Goal: Task Accomplishment & Management: Use online tool/utility

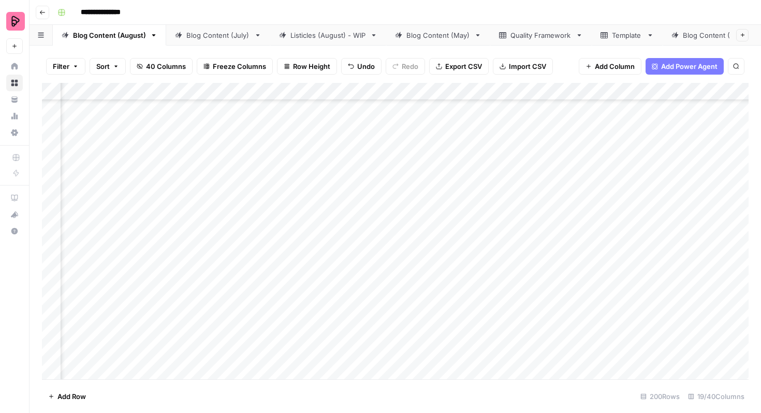
scroll to position [339, 444]
click at [401, 169] on div "Add Column" at bounding box center [395, 231] width 707 height 296
click at [415, 150] on div "Add Column" at bounding box center [395, 231] width 707 height 296
click at [562, 148] on div "Add Column" at bounding box center [395, 231] width 707 height 296
click at [623, 148] on div "Add Column" at bounding box center [395, 231] width 707 height 296
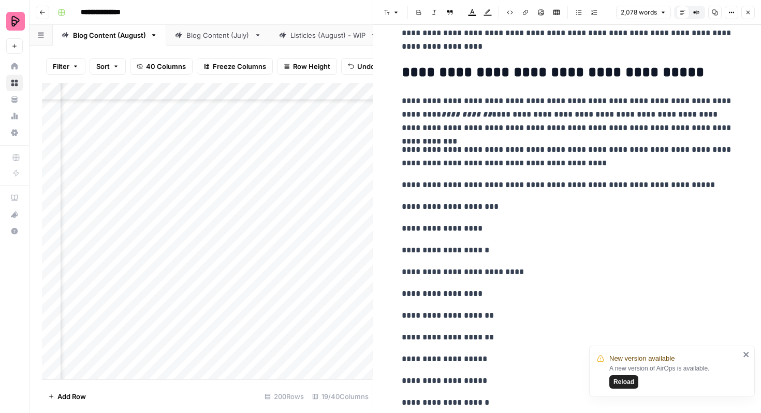
scroll to position [607, 0]
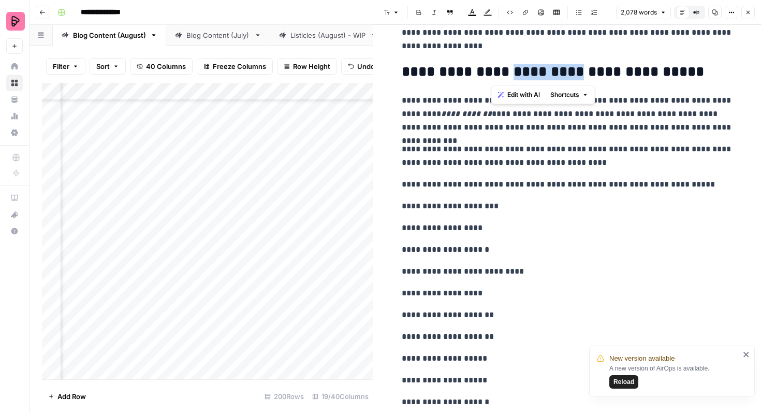
drag, startPoint x: 494, startPoint y: 69, endPoint x: 562, endPoint y: 69, distance: 67.3
click at [562, 69] on h2 "**********" at bounding box center [567, 72] width 331 height 17
copy h2 "*********"
click at [603, 163] on p "**********" at bounding box center [567, 155] width 331 height 27
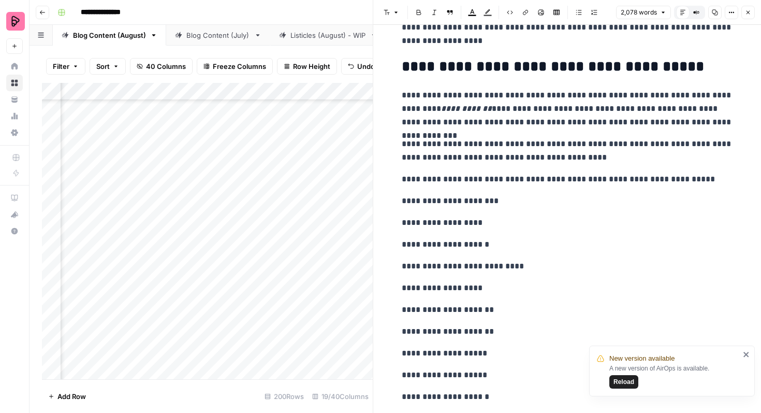
scroll to position [606, 0]
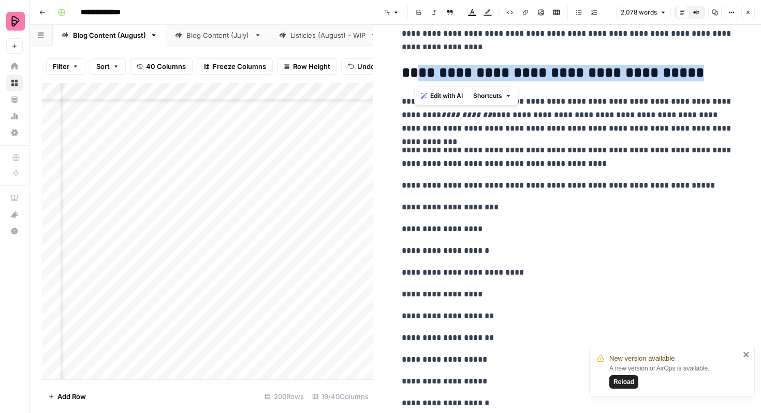
drag, startPoint x: 684, startPoint y: 78, endPoint x: 414, endPoint y: 76, distance: 270.3
click at [414, 76] on h2 "**********" at bounding box center [567, 73] width 331 height 17
copy h2 "**********"
click at [748, 16] on button "Close" at bounding box center [747, 12] width 13 height 13
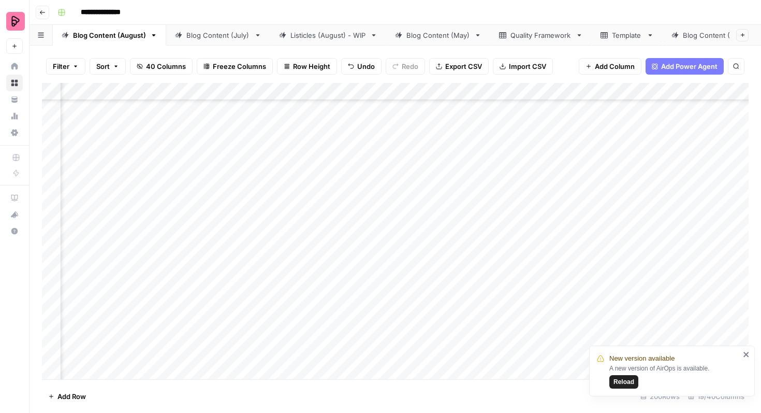
scroll to position [339, 274]
click at [271, 154] on div "Add Column" at bounding box center [395, 231] width 707 height 296
click at [315, 147] on div "Add Column" at bounding box center [395, 231] width 707 height 296
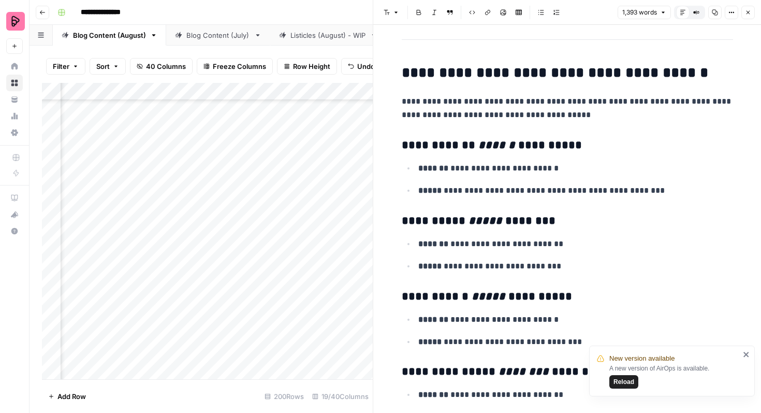
scroll to position [1915, 0]
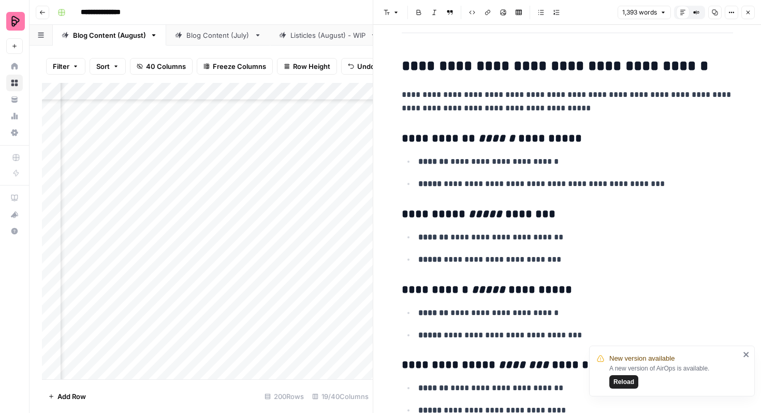
click at [752, 14] on button "Close" at bounding box center [747, 12] width 13 height 13
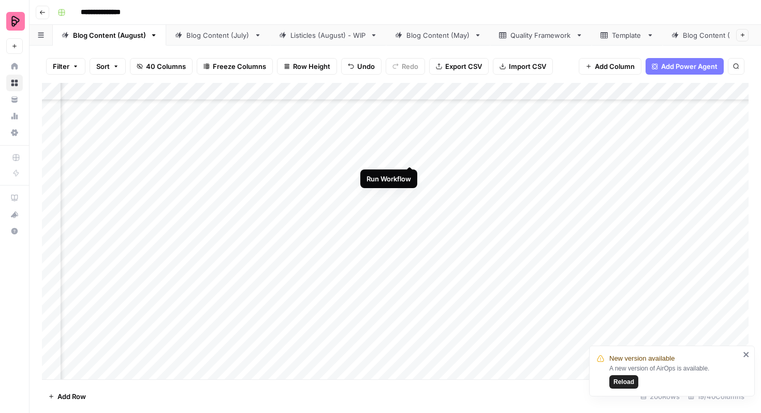
click at [410, 147] on div "Add Column" at bounding box center [395, 231] width 707 height 296
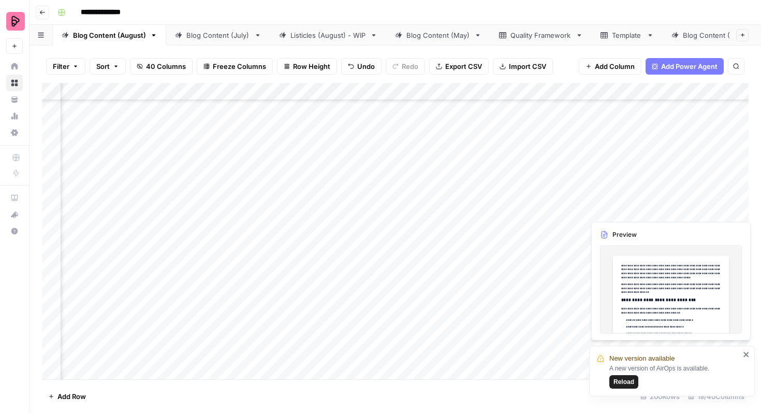
click at [651, 206] on div "Add Column" at bounding box center [395, 231] width 707 height 296
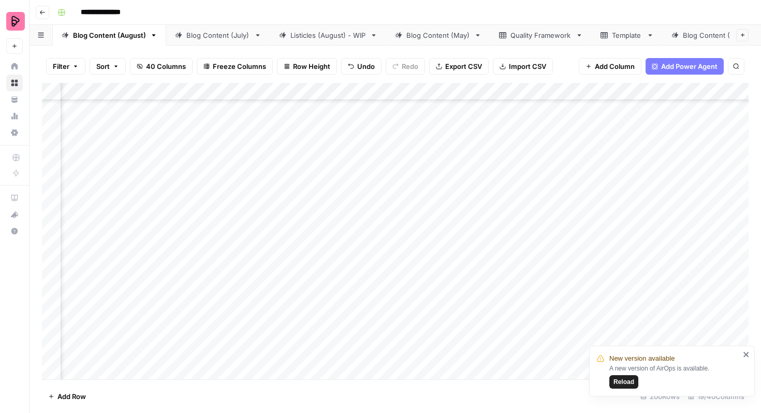
click at [669, 201] on div "Add Column" at bounding box center [395, 231] width 707 height 296
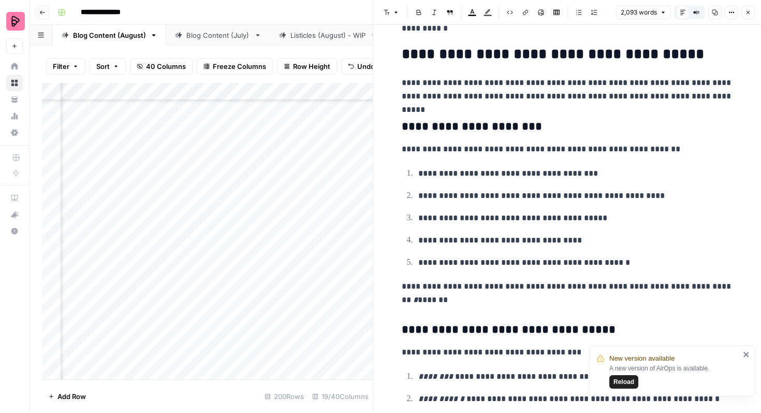
scroll to position [2601, 0]
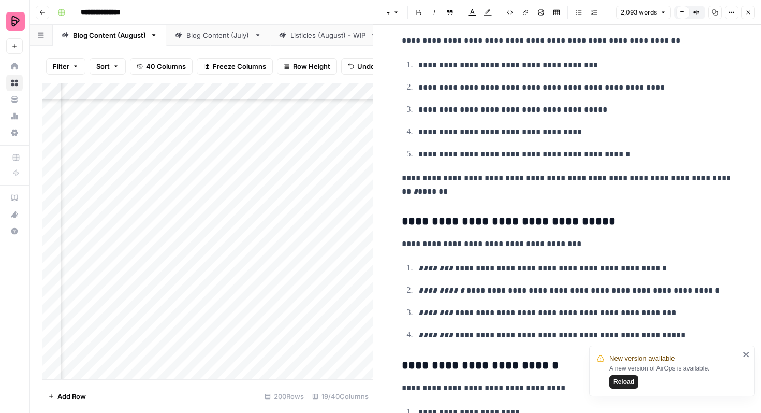
click at [748, 13] on icon "button" at bounding box center [748, 12] width 6 height 6
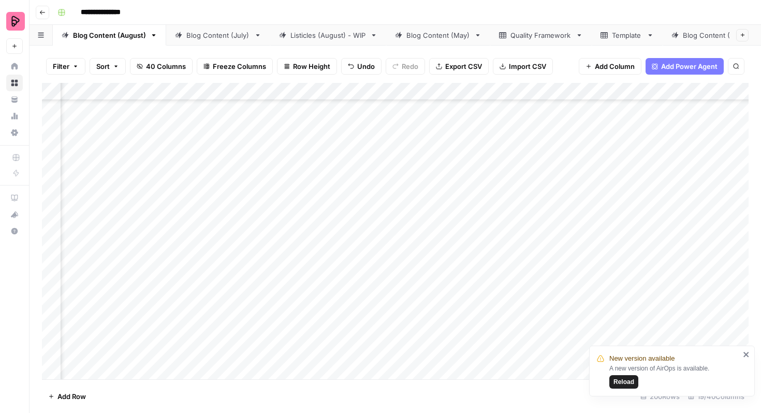
scroll to position [339, 373]
click at [216, 200] on div "Add Column" at bounding box center [395, 231] width 707 height 296
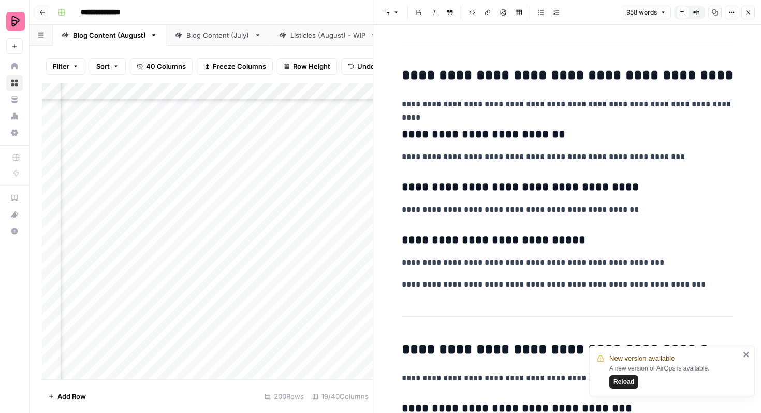
scroll to position [1411, 0]
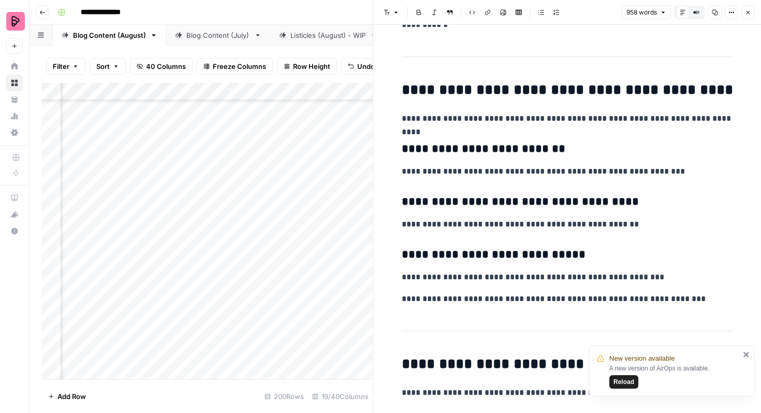
click at [732, 118] on p "**********" at bounding box center [567, 118] width 331 height 13
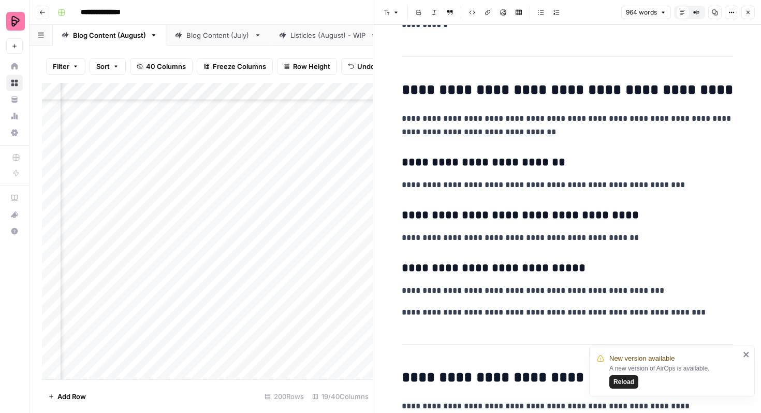
click at [535, 141] on div "**********" at bounding box center [568, 155] width 344 height 3051
click at [533, 135] on p "**********" at bounding box center [567, 125] width 331 height 27
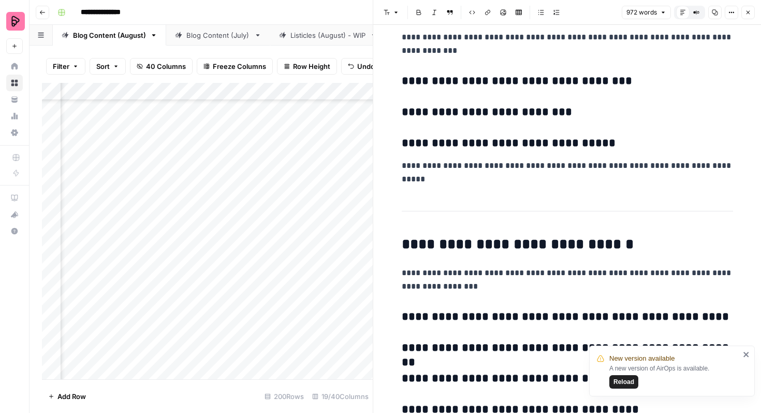
scroll to position [2077, 0]
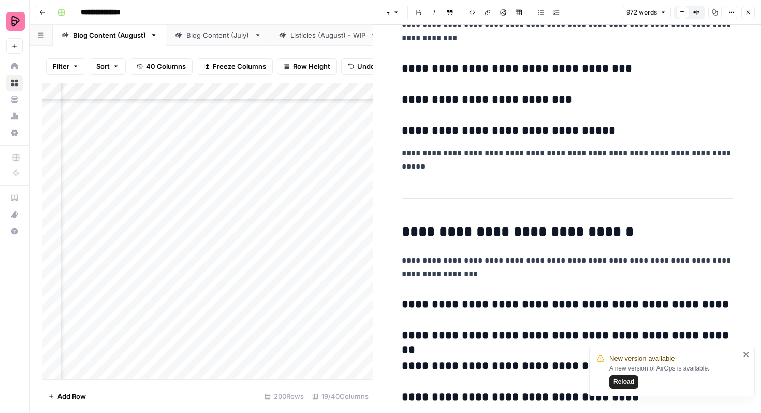
click at [744, 6] on button "Close" at bounding box center [747, 12] width 13 height 13
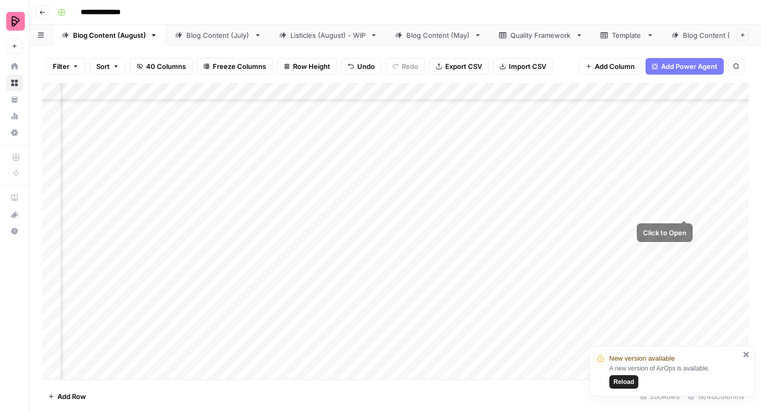
click at [688, 194] on div "Add Column" at bounding box center [395, 231] width 707 height 296
click at [685, 200] on div "Add Column" at bounding box center [395, 231] width 707 height 296
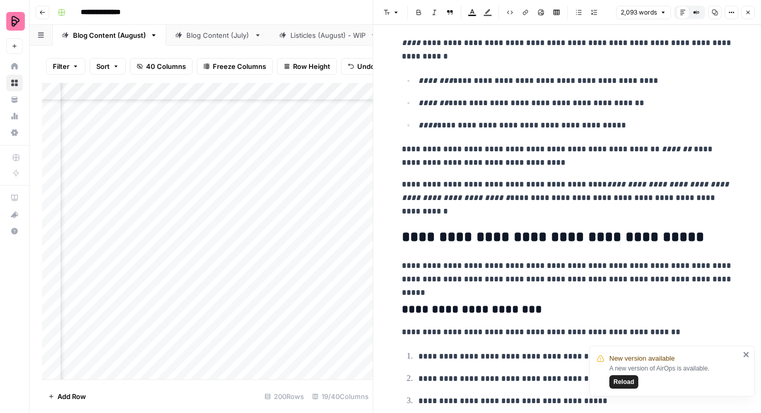
scroll to position [2309, 0]
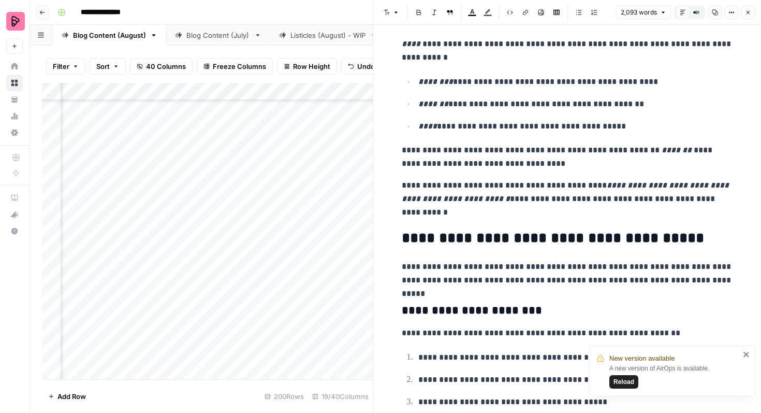
click at [745, 14] on icon "button" at bounding box center [748, 12] width 6 height 6
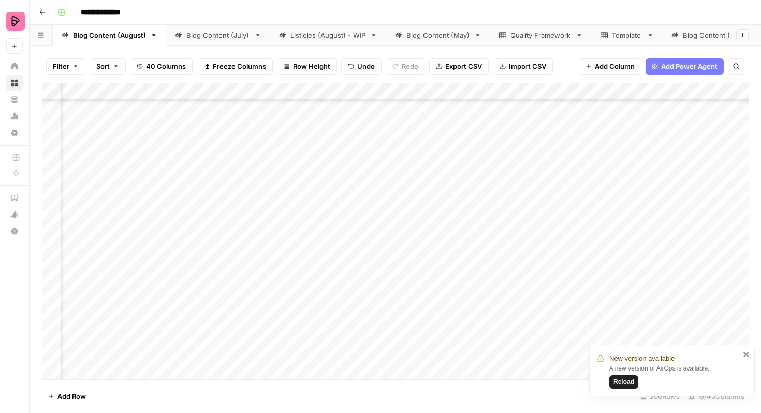
scroll to position [294, 373]
click at [308, 247] on div "Add Column" at bounding box center [395, 231] width 707 height 296
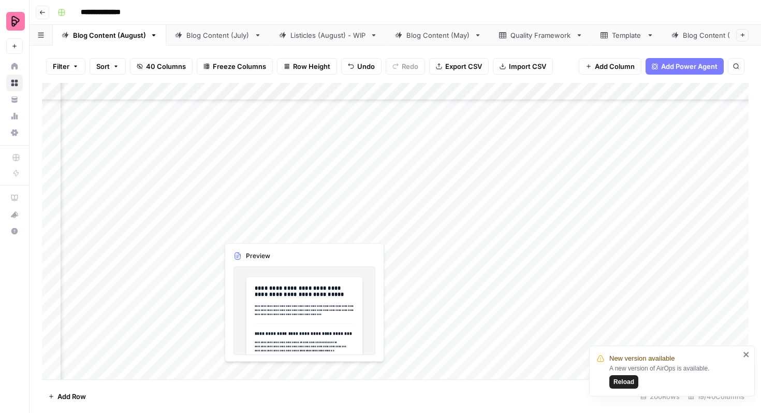
click at [263, 225] on div "Add Column" at bounding box center [395, 231] width 707 height 296
click at [270, 223] on div "Add Column" at bounding box center [395, 231] width 707 height 296
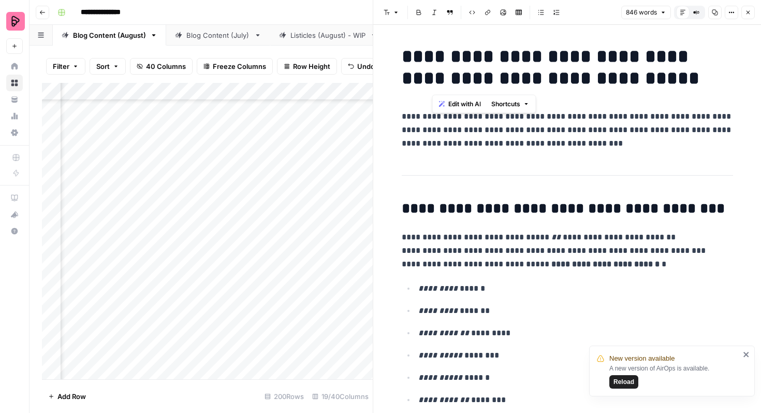
drag, startPoint x: 436, startPoint y: 54, endPoint x: 668, endPoint y: 78, distance: 233.2
click at [668, 78] on h1 "**********" at bounding box center [567, 67] width 331 height 43
copy h1 "**********"
click at [749, 6] on button "Close" at bounding box center [747, 12] width 13 height 13
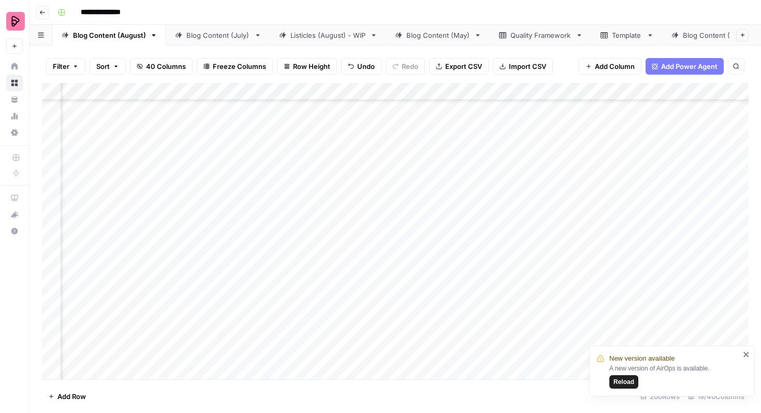
click at [545, 232] on div "Add Column" at bounding box center [395, 231] width 707 height 296
click at [533, 221] on div "Add Column" at bounding box center [395, 231] width 707 height 296
type textarea "**********"
click at [551, 253] on div "Add Column" at bounding box center [395, 231] width 707 height 296
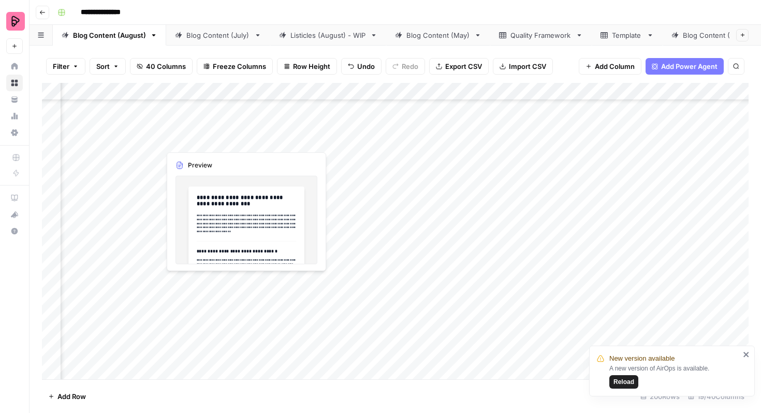
click at [218, 282] on div "Add Column" at bounding box center [395, 231] width 707 height 296
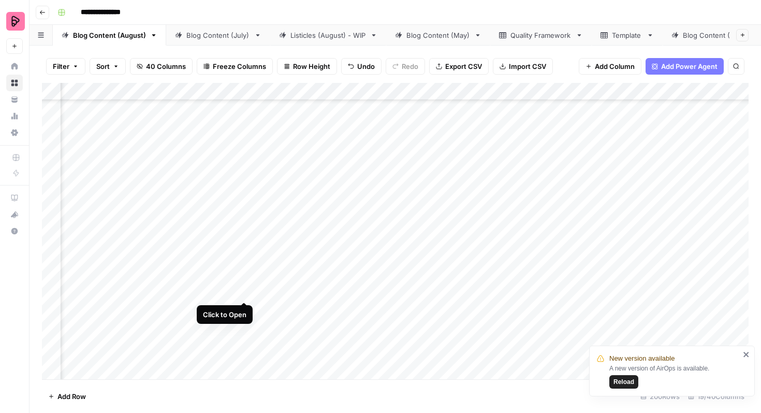
click at [243, 281] on div "Add Column" at bounding box center [395, 231] width 707 height 296
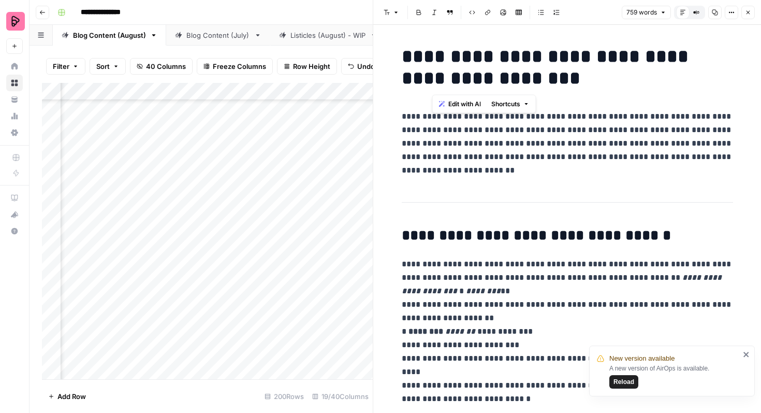
click at [572, 77] on h1 "**********" at bounding box center [567, 67] width 331 height 43
click at [751, 13] on button "Close" at bounding box center [747, 12] width 13 height 13
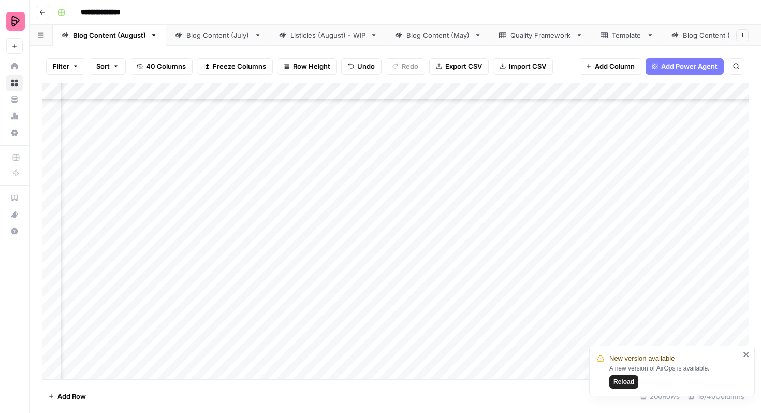
click at [465, 304] on div "Add Column" at bounding box center [395, 231] width 707 height 296
click at [474, 286] on div "Add Column" at bounding box center [395, 231] width 707 height 296
click at [473, 286] on div "Add Column" at bounding box center [395, 231] width 707 height 296
type textarea "**********"
click at [495, 226] on div "Add Column" at bounding box center [395, 231] width 707 height 296
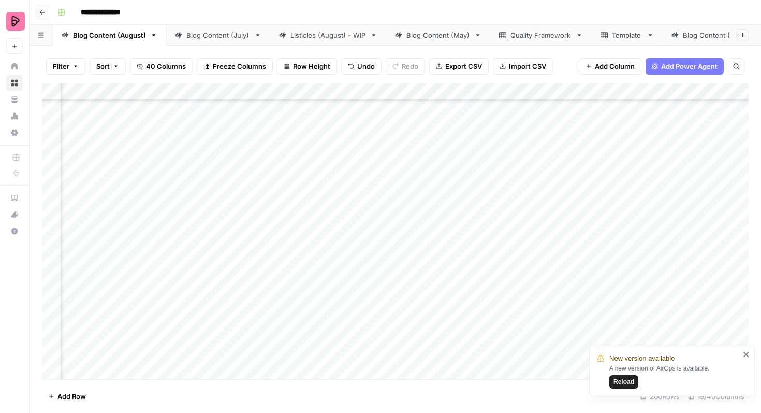
scroll to position [1517, 347]
click at [406, 210] on div "Add Column" at bounding box center [395, 231] width 707 height 296
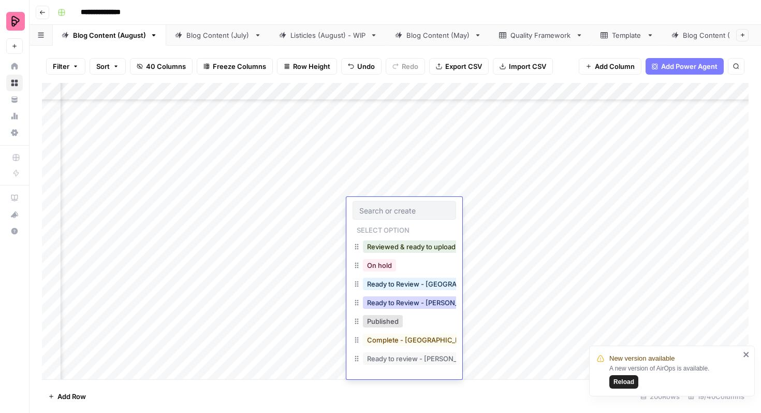
click at [419, 302] on button "Ready to Review - Rebekah" at bounding box center [424, 302] width 122 height 12
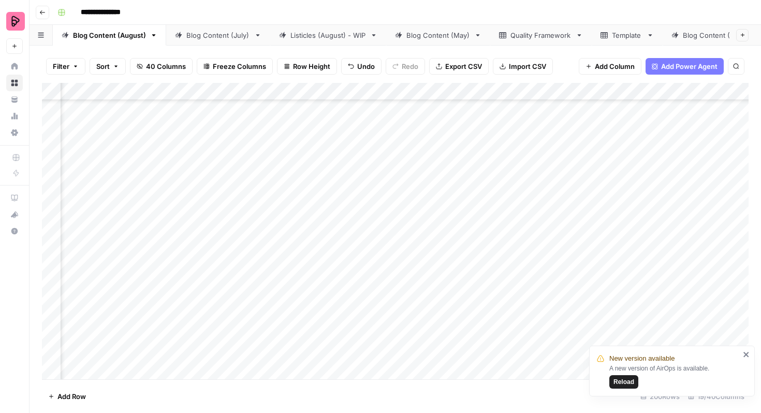
click at [412, 238] on div "Add Column" at bounding box center [395, 231] width 707 height 296
click at [407, 238] on div "Add Column" at bounding box center [395, 231] width 707 height 296
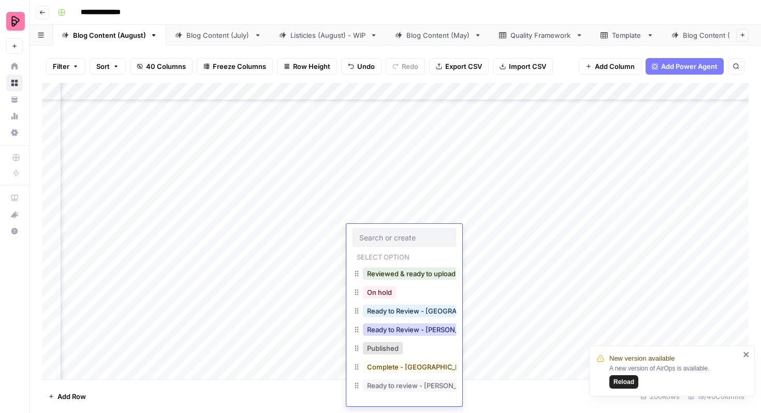
click at [418, 323] on button "Ready to Review - Rebekah" at bounding box center [424, 329] width 122 height 12
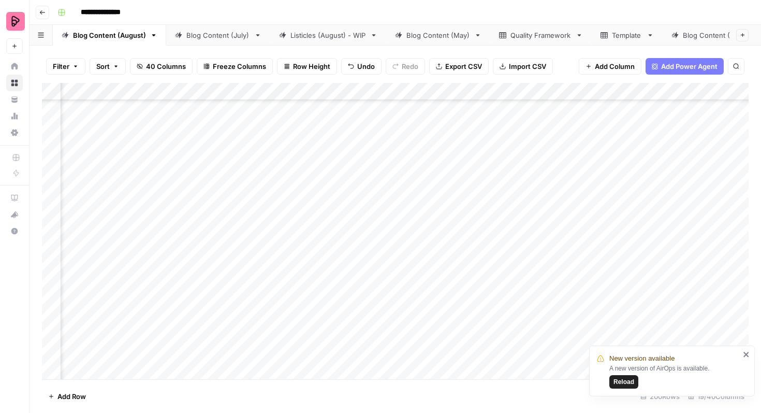
click at [486, 246] on div "Add Column" at bounding box center [395, 231] width 707 height 296
click at [644, 172] on div "Add Column" at bounding box center [395, 231] width 707 height 296
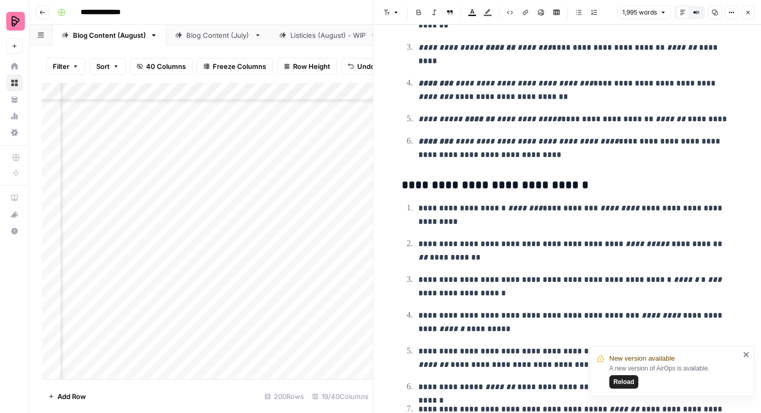
scroll to position [4542, 0]
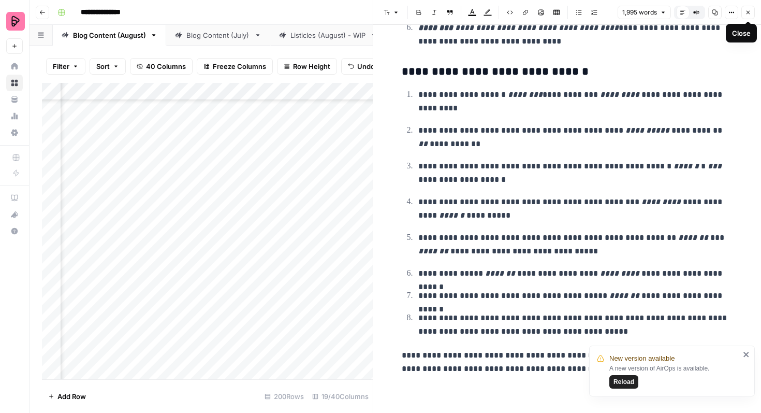
click at [747, 10] on icon "button" at bounding box center [748, 12] width 6 height 6
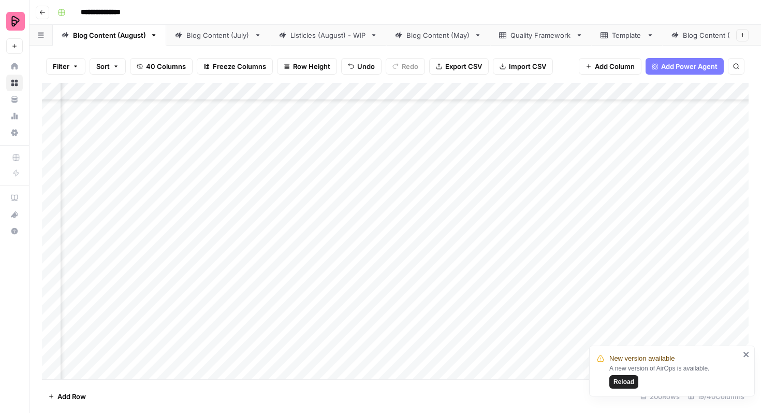
click at [654, 201] on div "Add Column" at bounding box center [395, 231] width 707 height 296
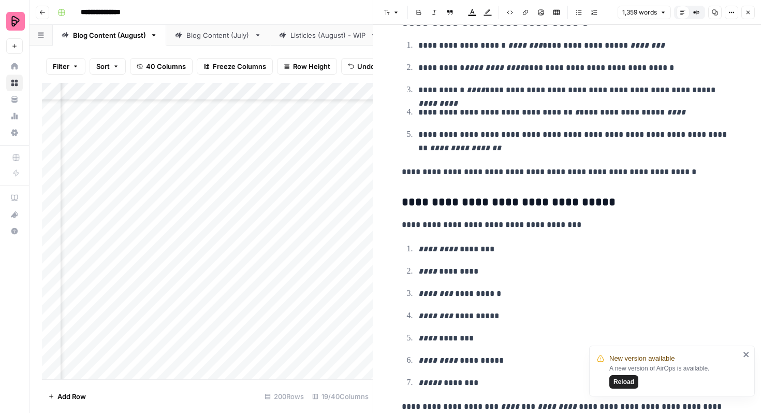
scroll to position [3847, 0]
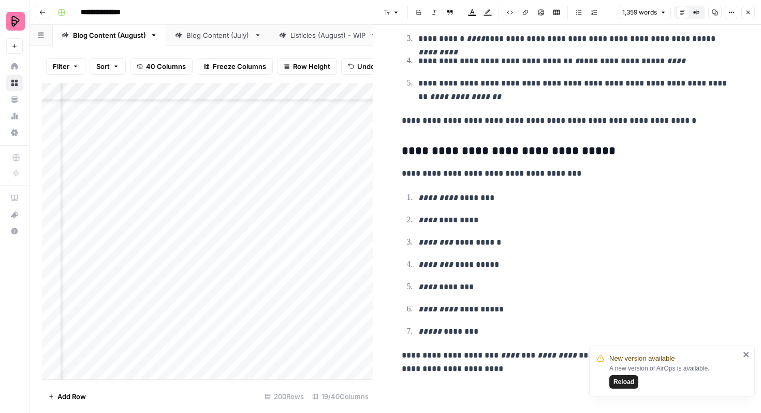
click at [747, 9] on icon "button" at bounding box center [748, 12] width 6 height 6
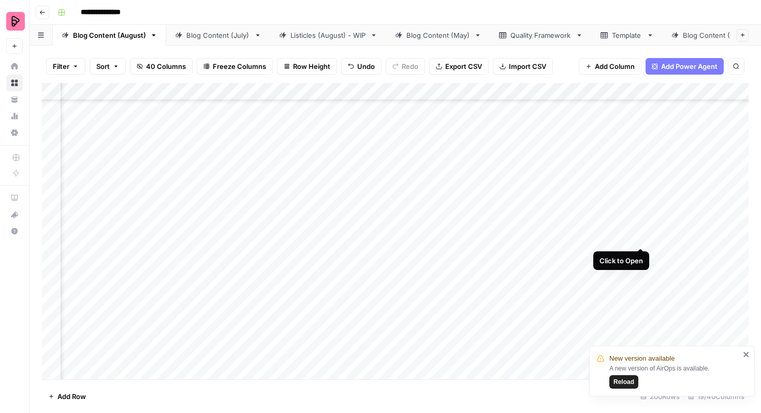
click at [638, 230] on div "Add Column" at bounding box center [395, 231] width 707 height 296
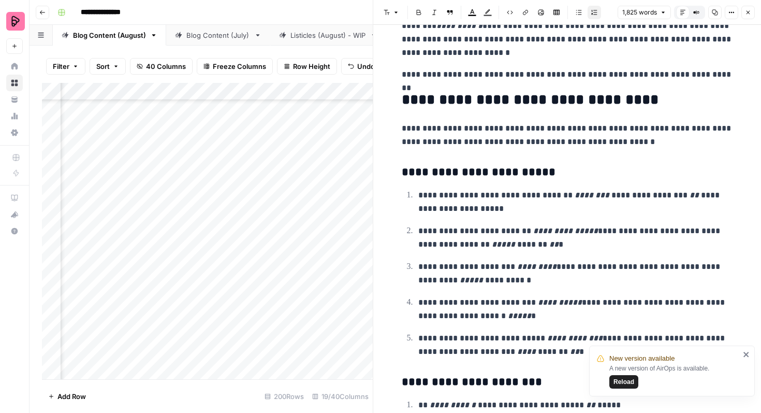
scroll to position [3130, 0]
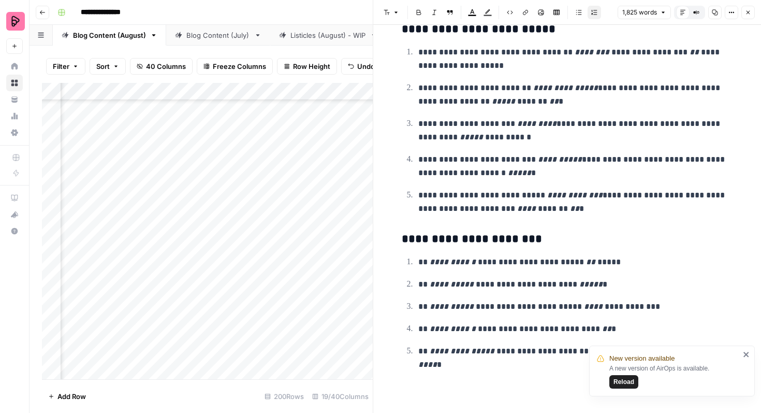
click at [746, 12] on icon "button" at bounding box center [748, 12] width 6 height 6
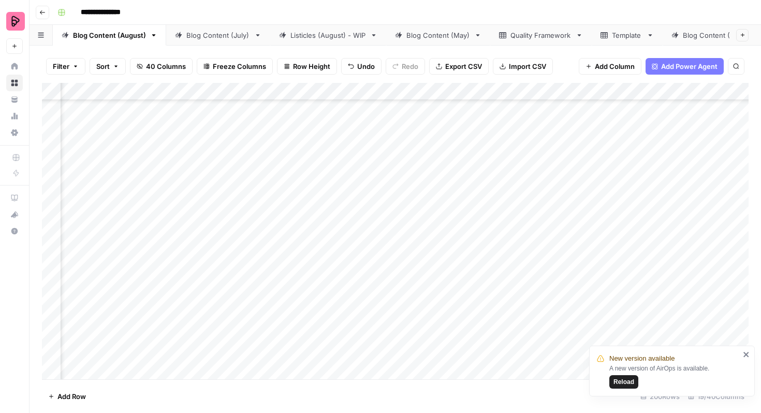
scroll to position [344, 417]
click at [652, 139] on div "Add Column" at bounding box center [395, 231] width 707 height 296
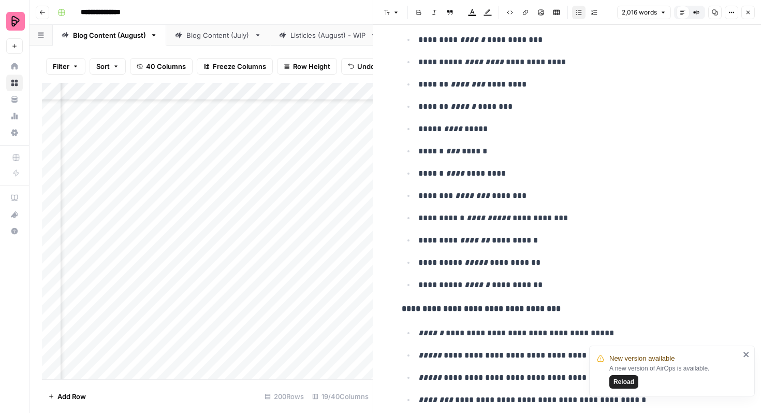
scroll to position [267, 0]
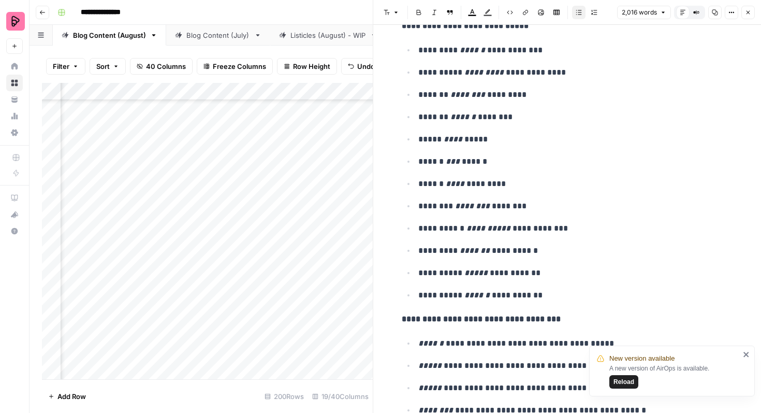
click at [601, 165] on p "****** *** ******" at bounding box center [575, 161] width 315 height 13
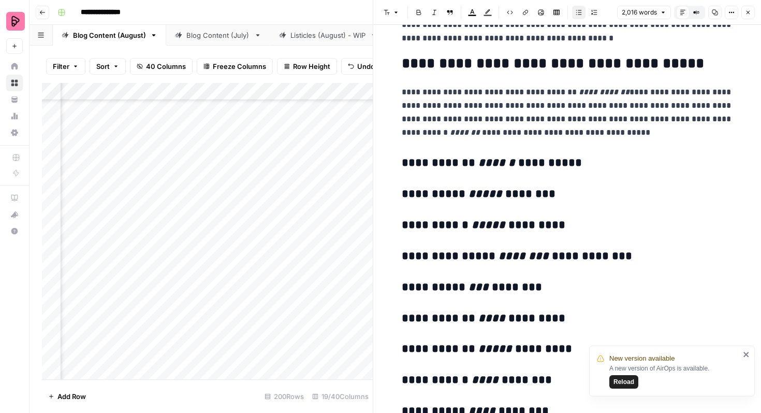
scroll to position [1321, 0]
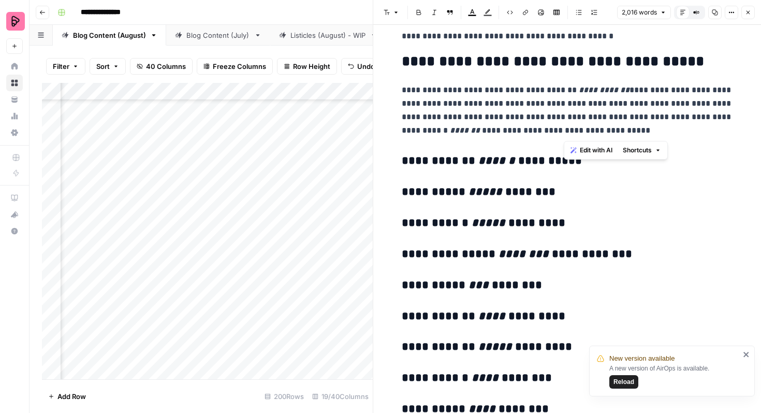
drag, startPoint x: 564, startPoint y: 117, endPoint x: 639, endPoint y: 128, distance: 75.9
click at [639, 128] on p "**********" at bounding box center [567, 110] width 331 height 54
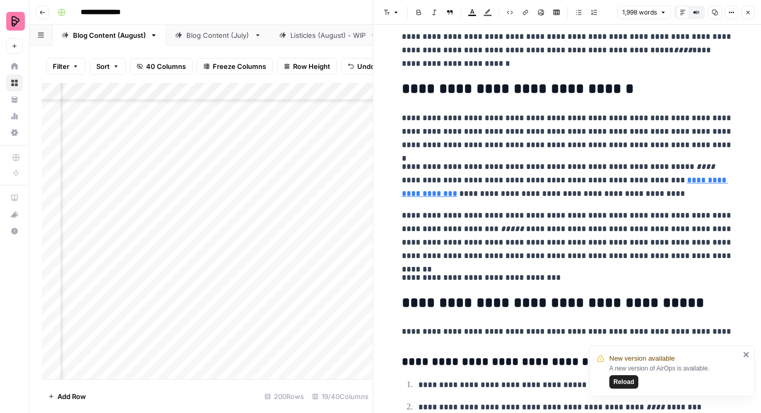
scroll to position [4590, 0]
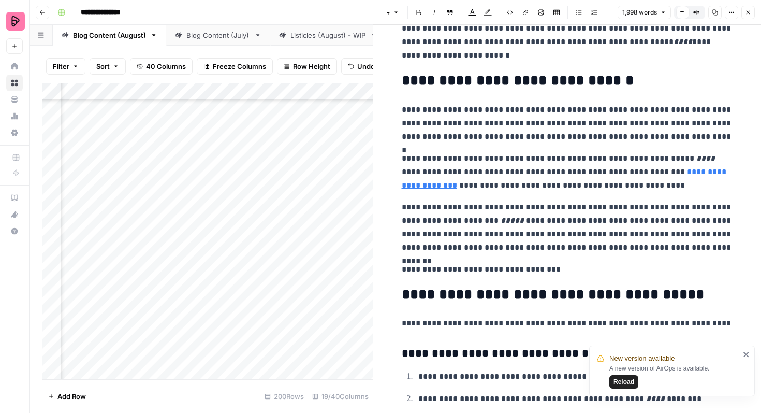
click at [665, 171] on link "**********" at bounding box center [565, 178] width 327 height 21
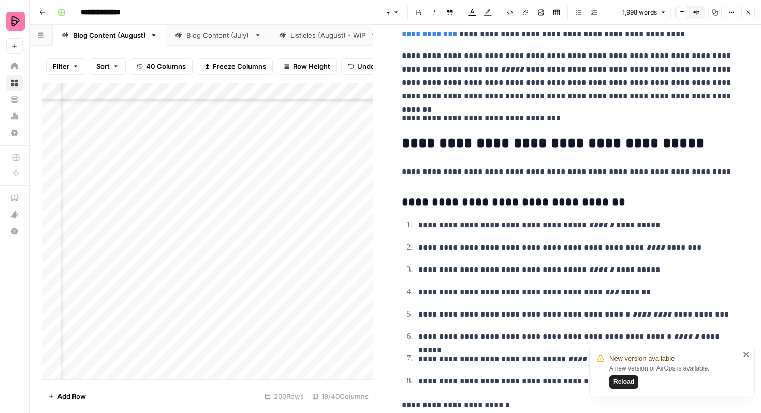
scroll to position [4660, 0]
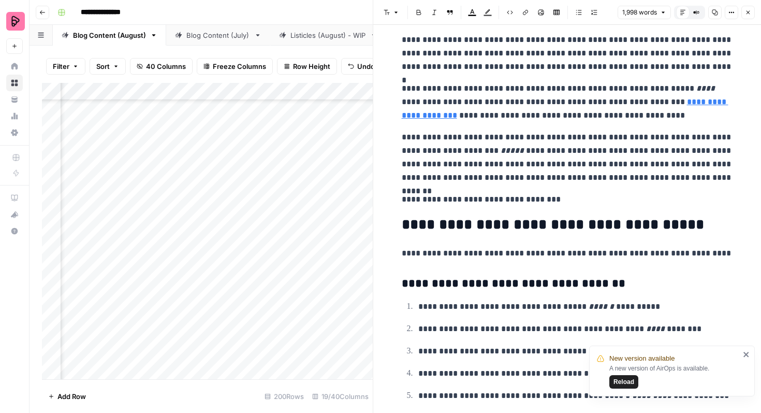
click at [674, 103] on link "**********" at bounding box center [565, 108] width 327 height 21
click at [645, 91] on input "https://preply.com/en/online/malayalamtutors" at bounding box center [599, 86] width 138 height 10
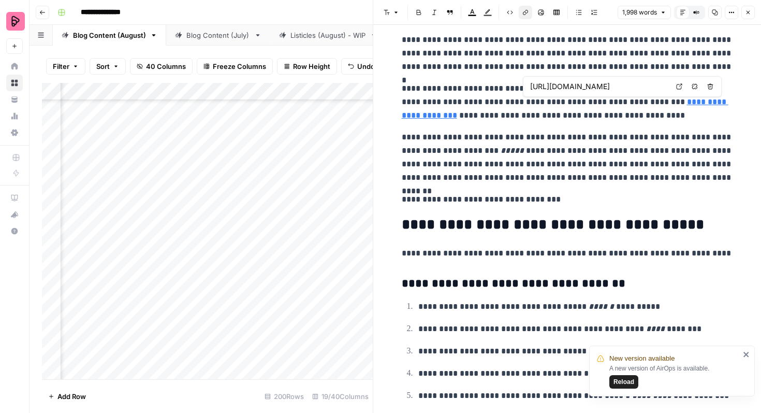
drag, startPoint x: 645, startPoint y: 91, endPoint x: 701, endPoint y: 94, distance: 56.5
click at [701, 94] on div "https://preply.com/en/online/malayalamtutors Open in a new tab Remove link Remo…" at bounding box center [622, 86] width 199 height 21
click at [631, 84] on input "https://preply.com/en/online/malayalamtutors" at bounding box center [599, 86] width 138 height 10
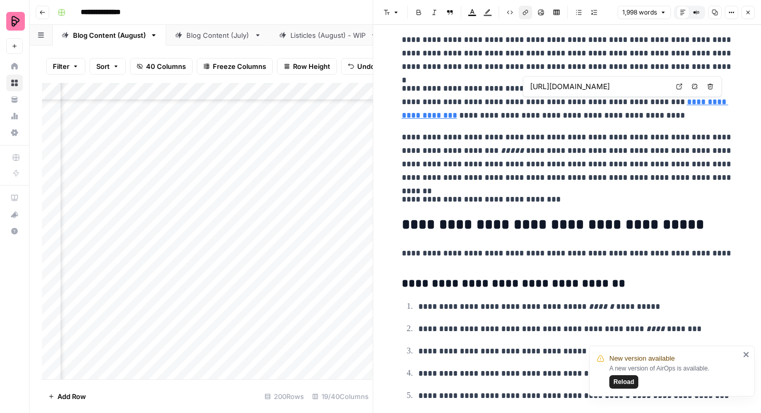
click at [631, 84] on input "https://preply.com/en/online/malayalamtutors" at bounding box center [599, 86] width 138 height 10
drag, startPoint x: 399, startPoint y: 197, endPoint x: 539, endPoint y: 201, distance: 140.9
click at [539, 201] on p "**********" at bounding box center [567, 199] width 331 height 13
drag, startPoint x: 539, startPoint y: 201, endPoint x: 394, endPoint y: 201, distance: 145.5
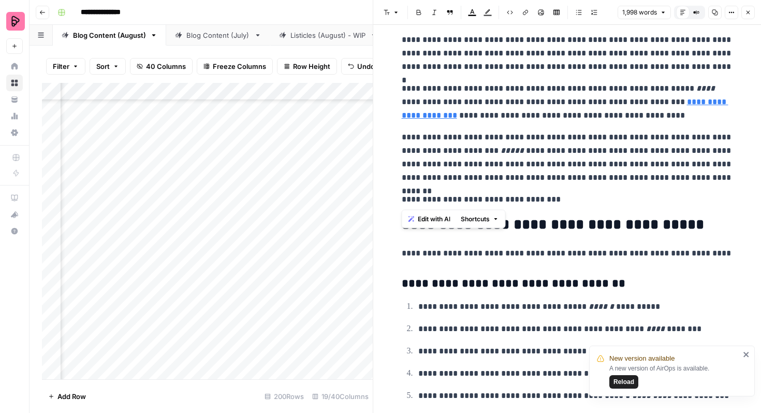
click at [521, 16] on button "Link" at bounding box center [525, 12] width 13 height 13
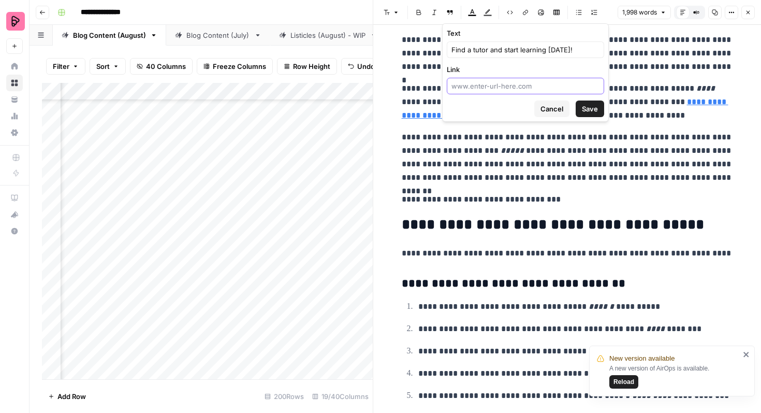
click at [487, 90] on input "Link" at bounding box center [525, 86] width 148 height 10
paste input "https://preply.com/en/online/malayalamtutors"
type input "https://preply.com/en/online/malayalamtutors"
click at [599, 109] on button "Save" at bounding box center [590, 108] width 28 height 17
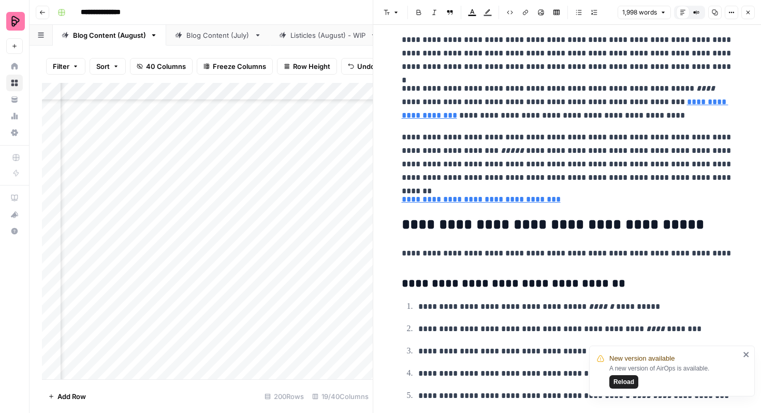
click at [614, 183] on p "**********" at bounding box center [567, 157] width 331 height 54
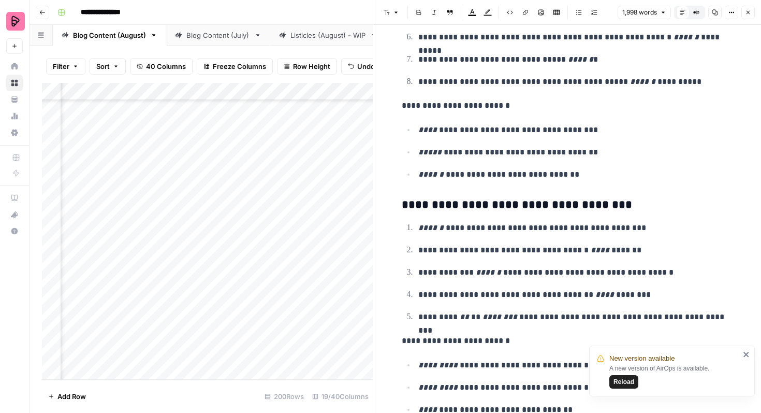
scroll to position [5086, 0]
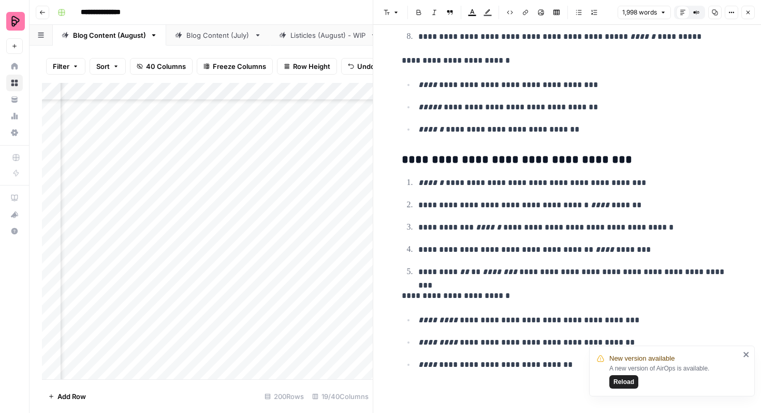
click at [748, 12] on icon "button" at bounding box center [749, 13] width 4 height 4
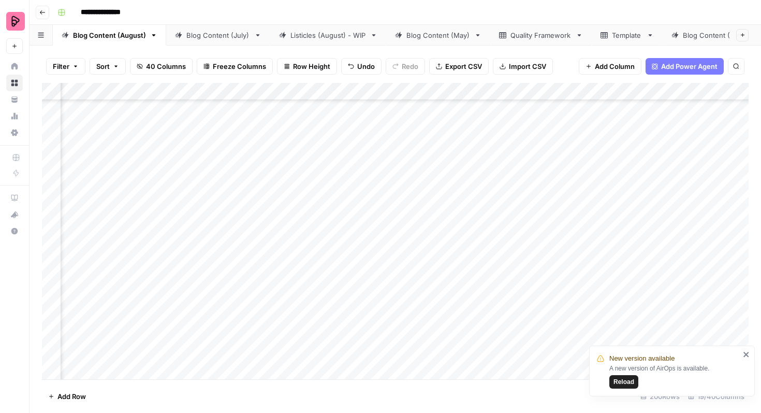
click at [339, 132] on div "Add Column" at bounding box center [395, 231] width 707 height 296
click at [331, 142] on div "Add Column" at bounding box center [395, 231] width 707 height 296
click at [323, 142] on div "Add Column" at bounding box center [395, 231] width 707 height 296
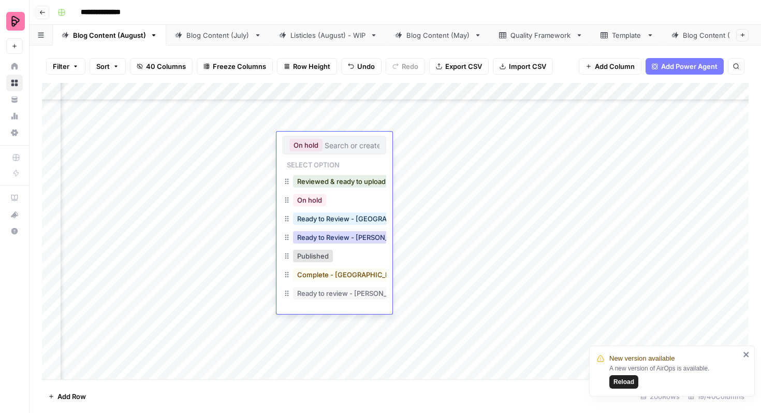
click at [353, 238] on button "Ready to Review - Rebekah" at bounding box center [354, 237] width 122 height 12
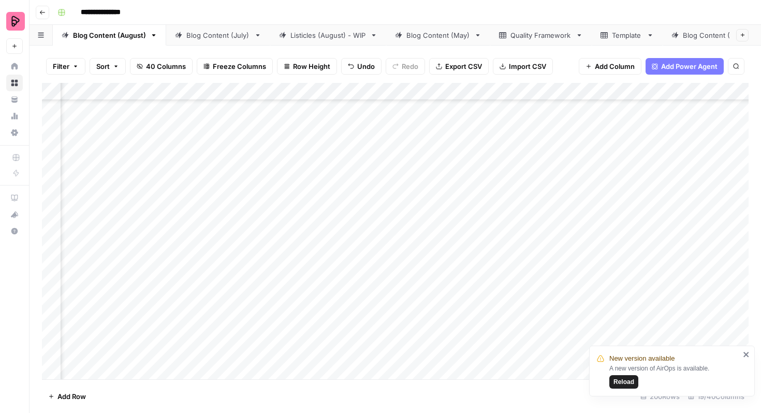
click at [595, 204] on div "Add Column" at bounding box center [395, 231] width 707 height 296
click at [656, 191] on div "Add Column" at bounding box center [395, 231] width 707 height 296
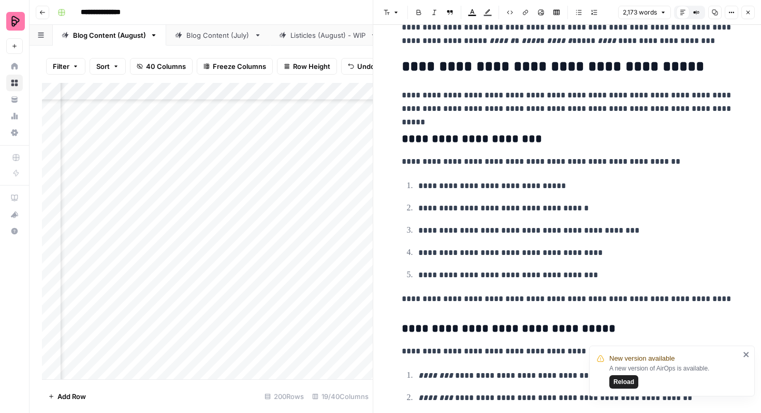
scroll to position [2460, 0]
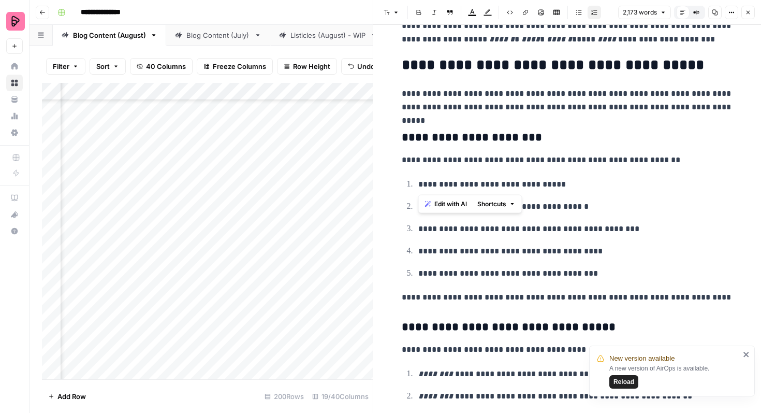
drag, startPoint x: 461, startPoint y: 184, endPoint x: 420, endPoint y: 184, distance: 40.9
click at [420, 184] on p "**********" at bounding box center [575, 184] width 315 height 13
copy p "**********"
click at [626, 381] on span "Reload" at bounding box center [624, 381] width 21 height 9
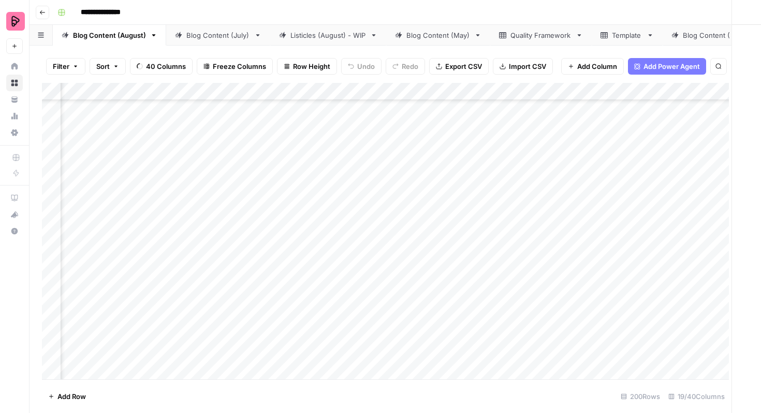
scroll to position [423, 790]
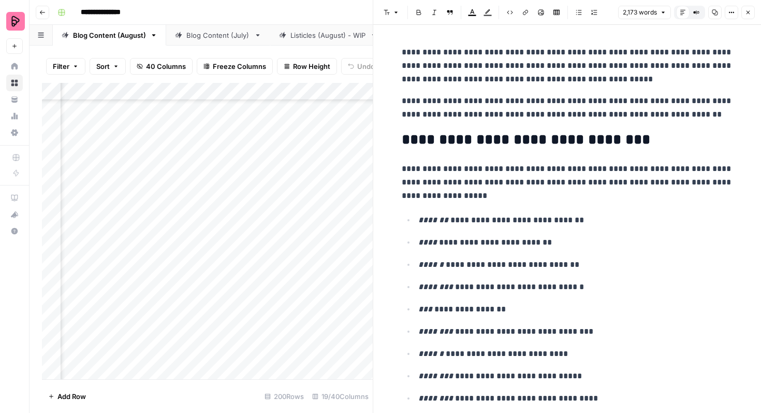
click at [747, 10] on icon "button" at bounding box center [748, 12] width 6 height 6
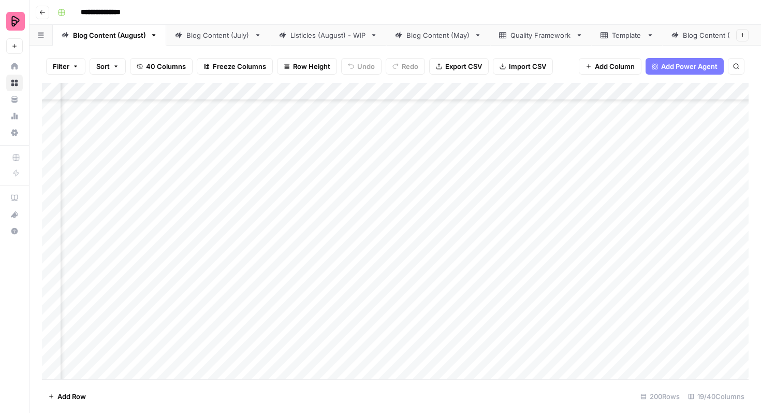
scroll to position [304, 489]
click at [308, 180] on div "Add Column" at bounding box center [395, 231] width 707 height 296
click at [289, 235] on div "Add Column" at bounding box center [395, 231] width 707 height 296
click at [193, 233] on div "Add Column" at bounding box center [395, 231] width 707 height 296
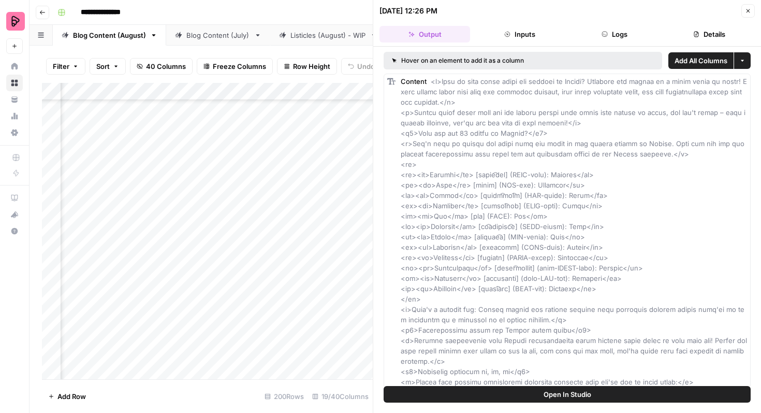
click at [743, 10] on button "Close" at bounding box center [747, 10] width 13 height 13
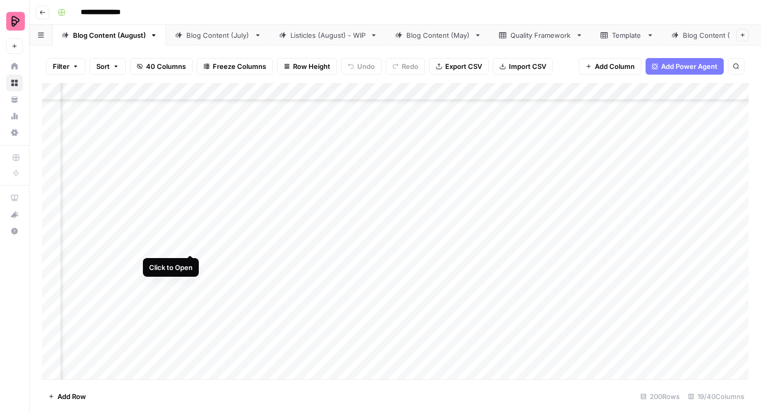
click at [192, 233] on div "Add Column" at bounding box center [395, 231] width 707 height 296
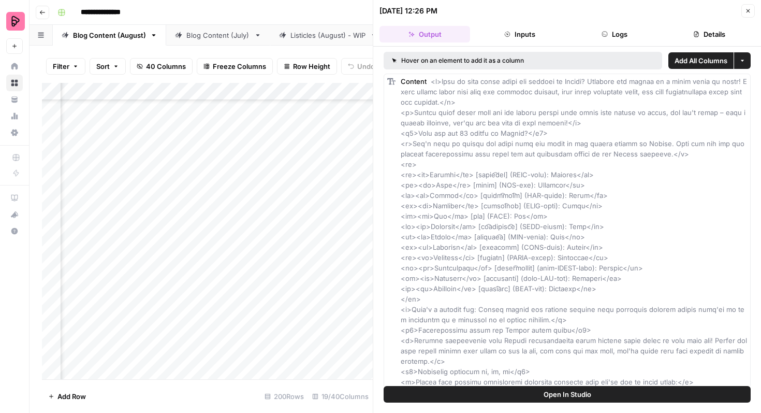
click at [743, 11] on button "Close" at bounding box center [747, 10] width 13 height 13
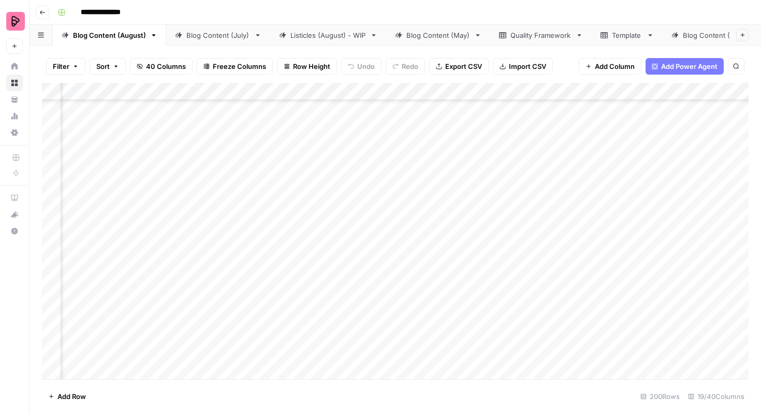
scroll to position [304, 472]
click at [196, 232] on div "Add Column" at bounding box center [395, 231] width 707 height 296
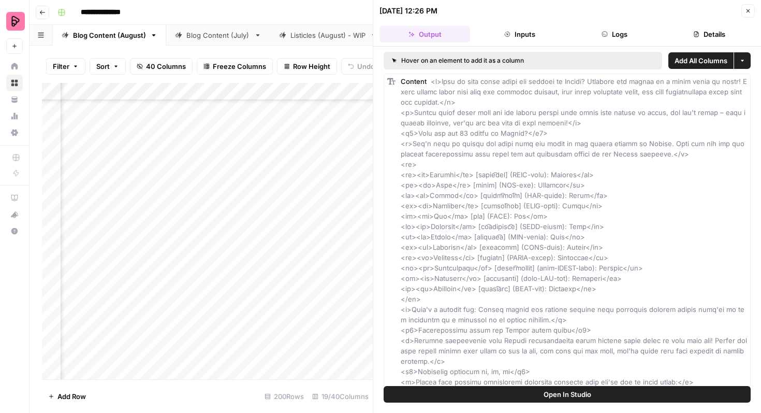
click at [537, 37] on button "Inputs" at bounding box center [519, 34] width 91 height 17
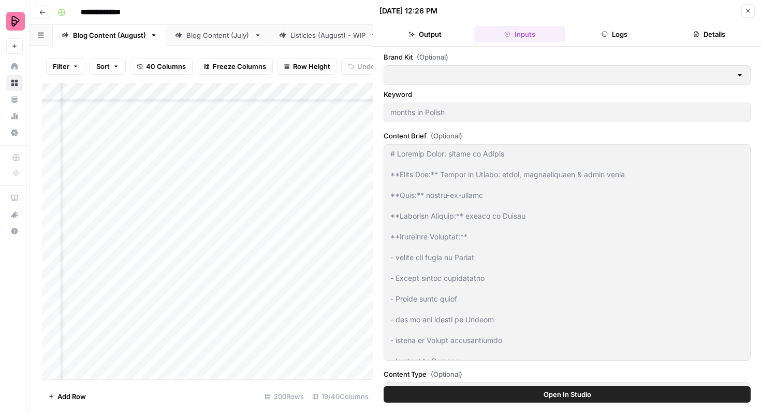
type input "Preply (EN)"
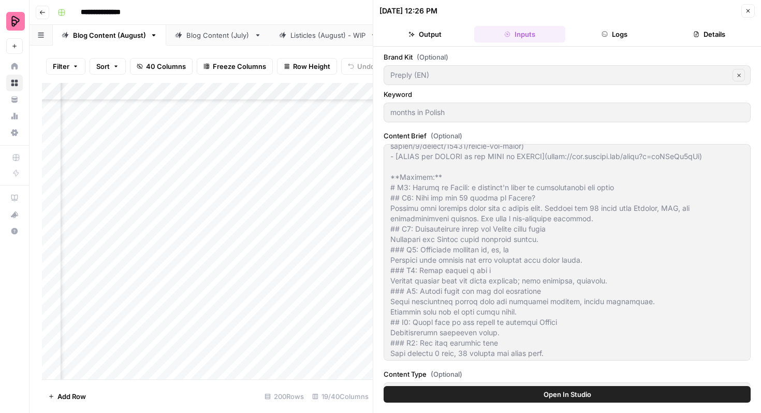
scroll to position [414, 0]
click at [748, 9] on icon "button" at bounding box center [748, 11] width 6 height 6
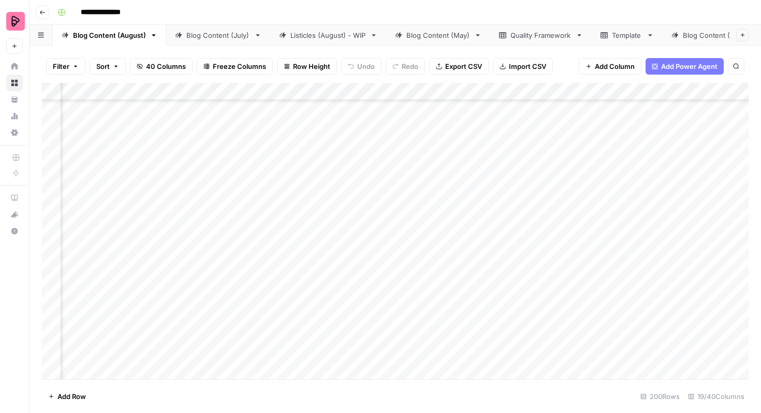
scroll to position [304, 410]
click at [166, 232] on div "Add Column" at bounding box center [395, 231] width 707 height 296
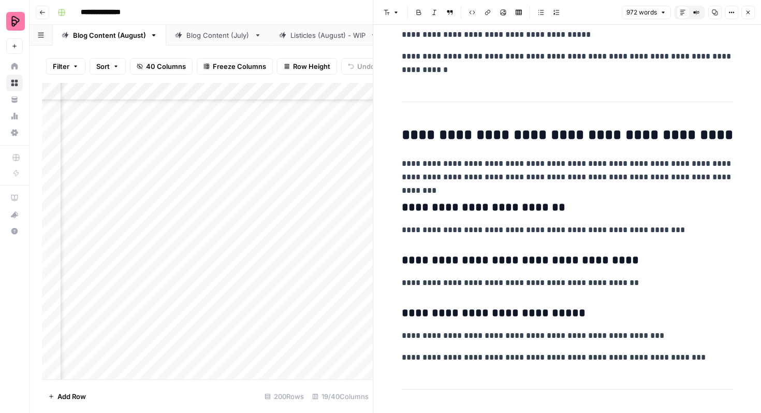
scroll to position [1368, 0]
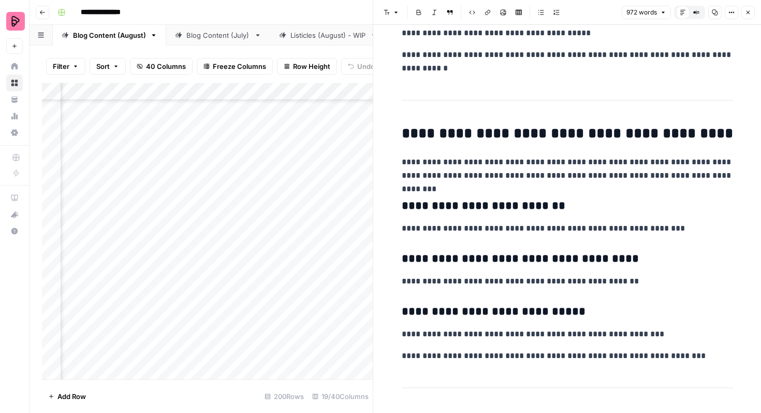
click at [749, 13] on icon "button" at bounding box center [749, 13] width 4 height 4
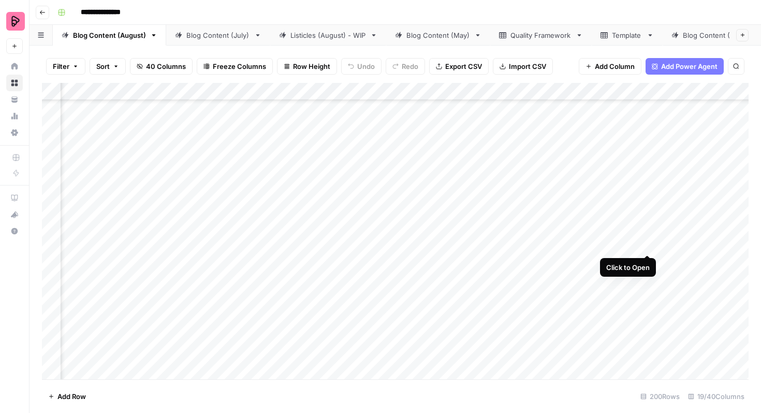
click at [648, 236] on div "Add Column" at bounding box center [395, 231] width 707 height 296
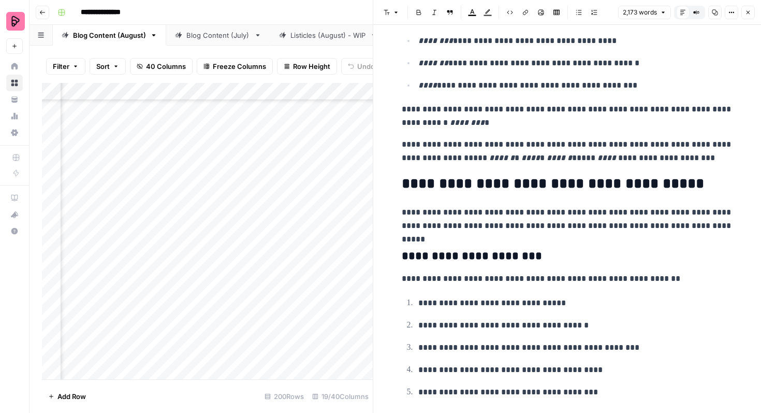
scroll to position [2430, 0]
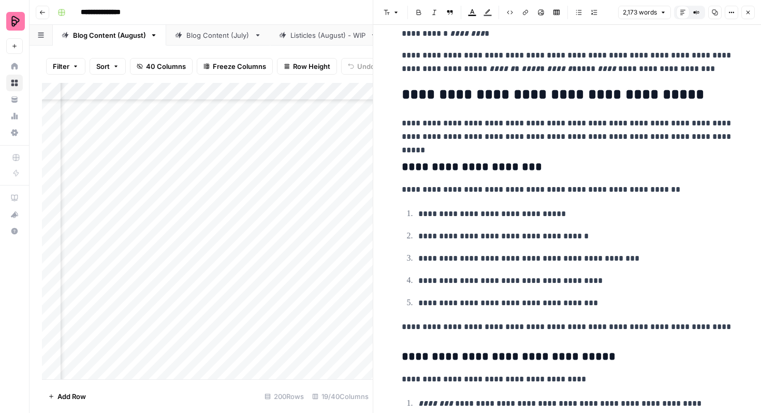
click at [752, 8] on button "Close" at bounding box center [747, 12] width 13 height 13
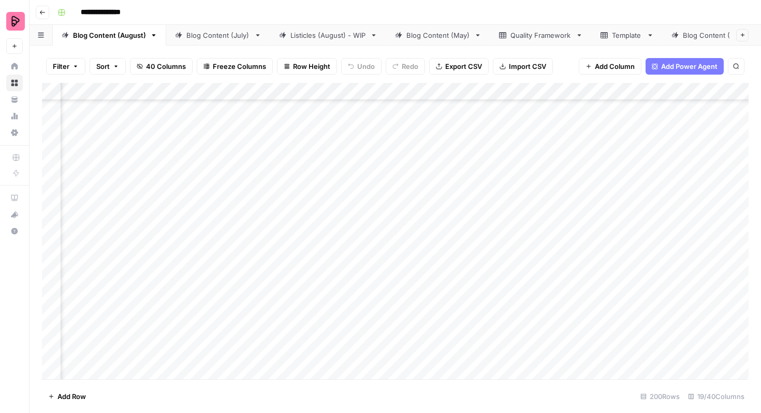
scroll to position [304, 364]
click at [210, 235] on div "Add Column" at bounding box center [395, 231] width 707 height 296
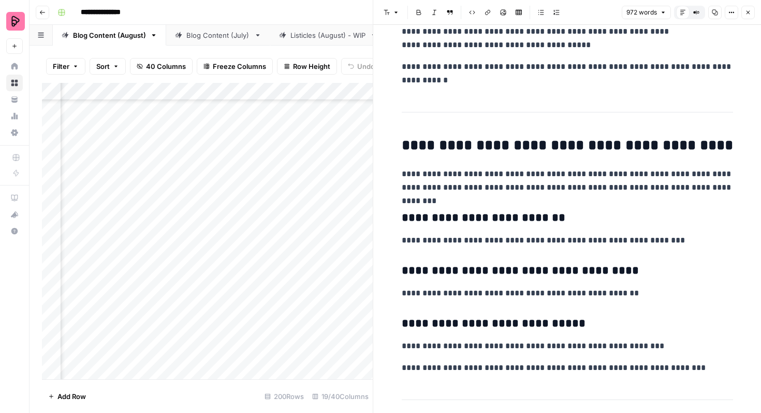
scroll to position [1361, 0]
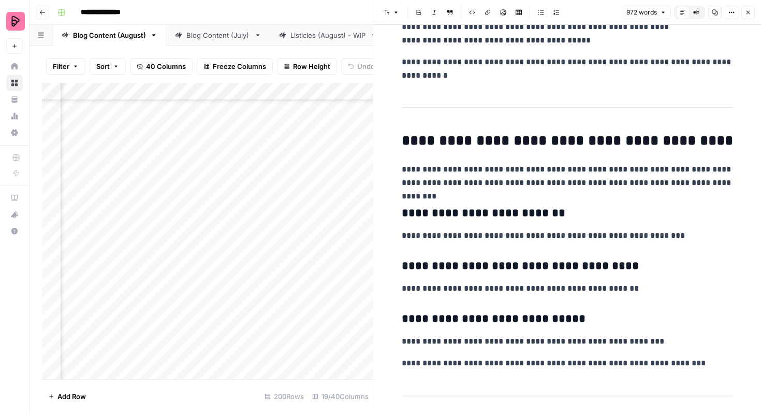
click at [654, 238] on p "**********" at bounding box center [567, 235] width 331 height 13
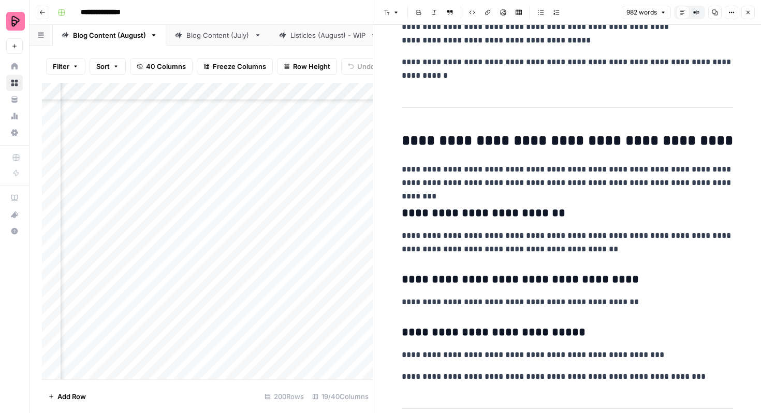
click at [483, 249] on p "**********" at bounding box center [567, 242] width 331 height 27
drag, startPoint x: 661, startPoint y: 183, endPoint x: 728, endPoint y: 186, distance: 67.4
click at [728, 186] on p "**********" at bounding box center [567, 176] width 331 height 27
click at [702, 205] on div "**********" at bounding box center [568, 213] width 344 height 3064
click at [751, 14] on icon "button" at bounding box center [748, 12] width 6 height 6
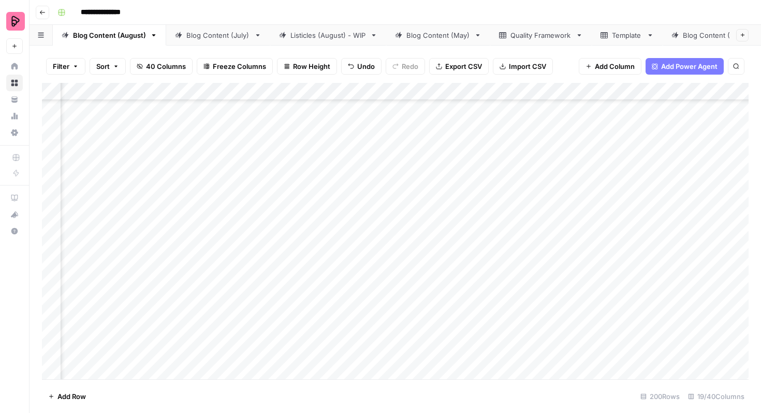
click at [226, 235] on div "Add Column" at bounding box center [395, 231] width 707 height 296
click at [228, 235] on div "Add Column" at bounding box center [395, 231] width 707 height 296
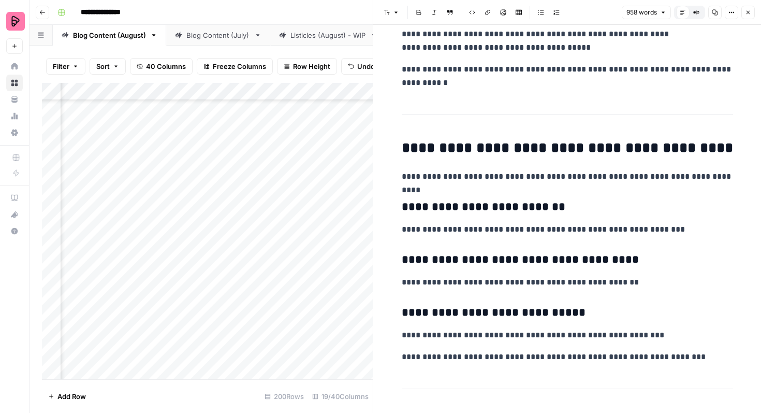
scroll to position [1354, 0]
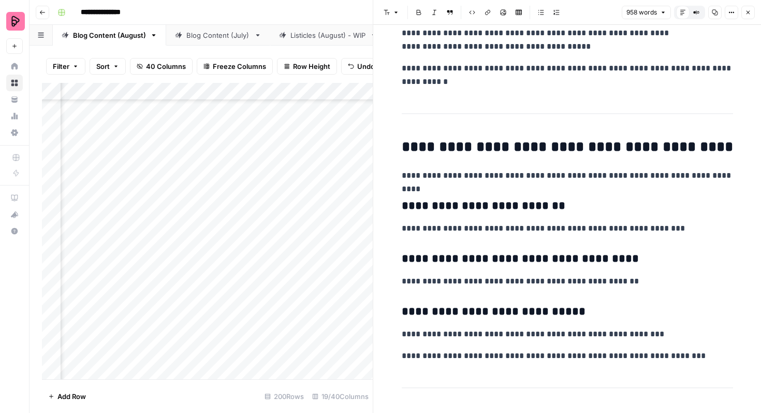
click at [733, 176] on div "**********" at bounding box center [568, 205] width 344 height 3037
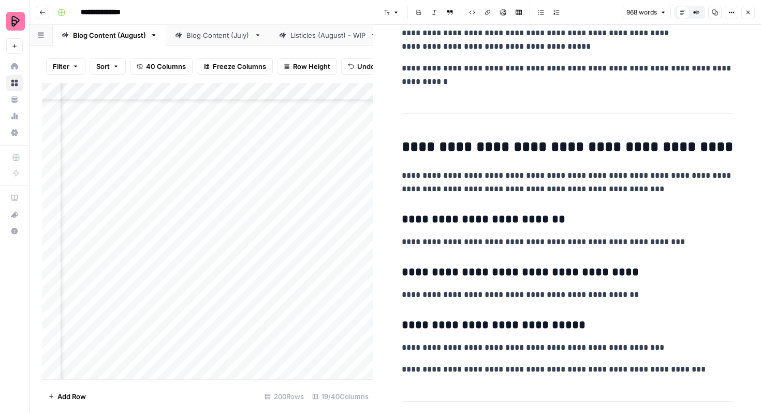
click at [670, 241] on p "**********" at bounding box center [567, 241] width 331 height 13
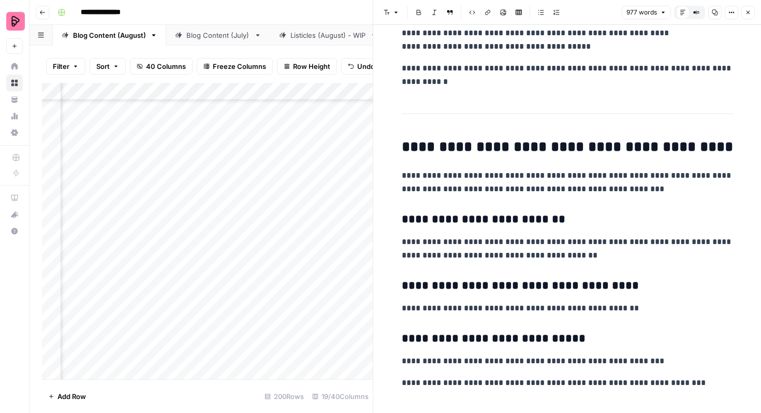
click at [747, 11] on icon "button" at bounding box center [748, 12] width 6 height 6
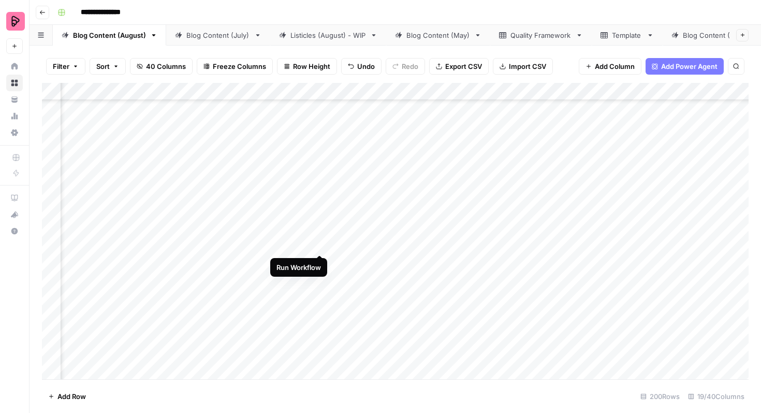
click at [319, 236] on div "Add Column" at bounding box center [395, 231] width 707 height 296
click at [562, 156] on div "Add Column" at bounding box center [395, 231] width 707 height 296
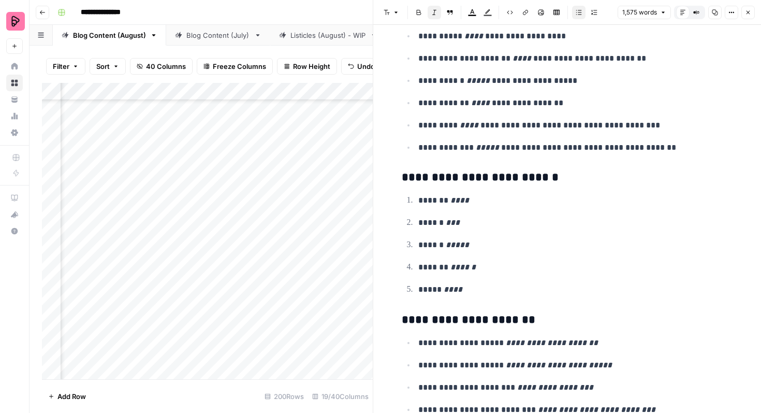
scroll to position [3351, 0]
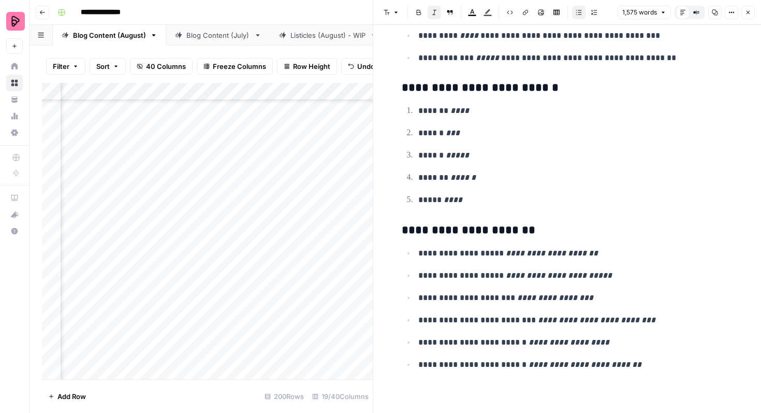
click at [747, 15] on icon "button" at bounding box center [748, 12] width 6 height 6
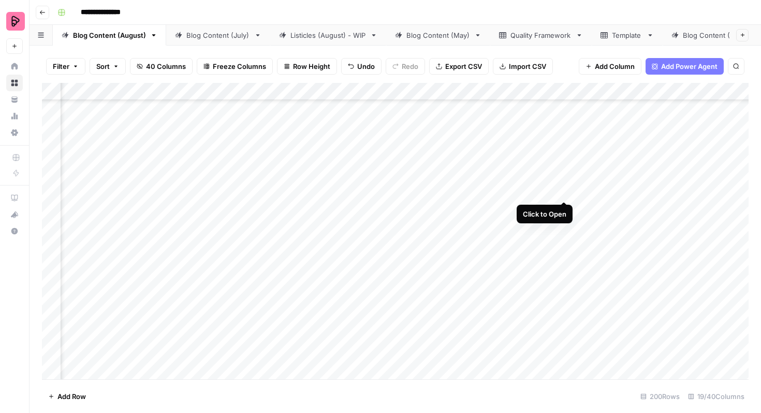
click at [563, 181] on div "Add Column" at bounding box center [395, 231] width 707 height 296
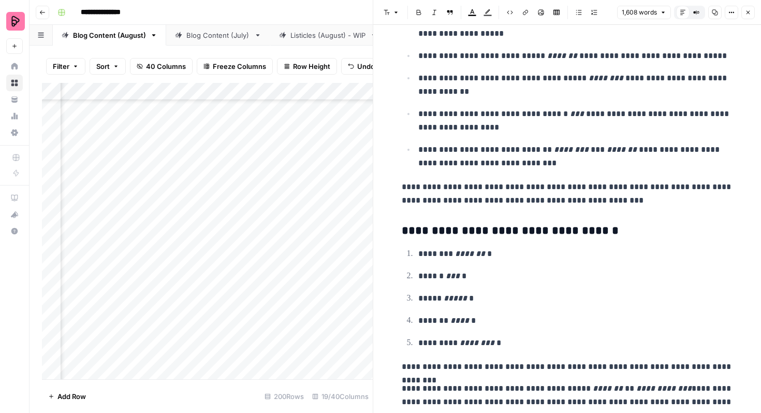
scroll to position [4136, 0]
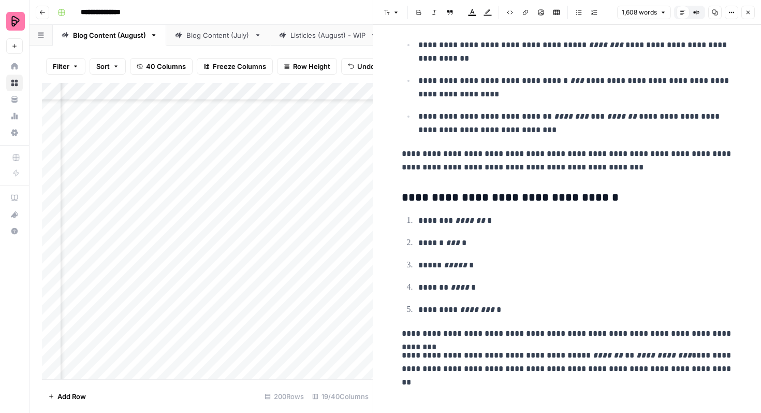
click at [749, 14] on icon "button" at bounding box center [748, 12] width 6 height 6
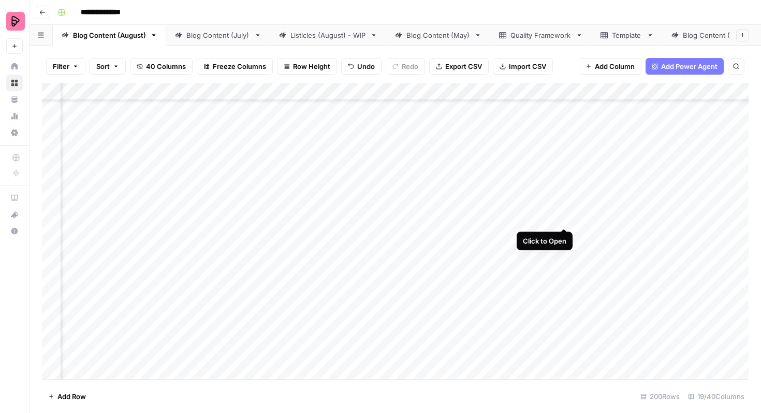
click at [563, 207] on div "Add Column" at bounding box center [395, 231] width 707 height 296
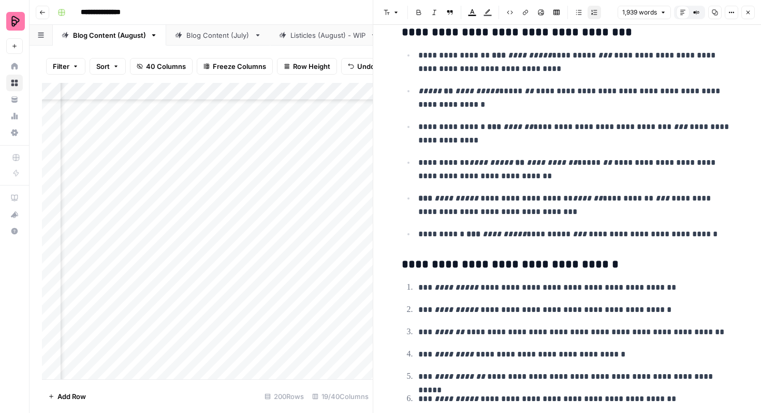
scroll to position [3498, 0]
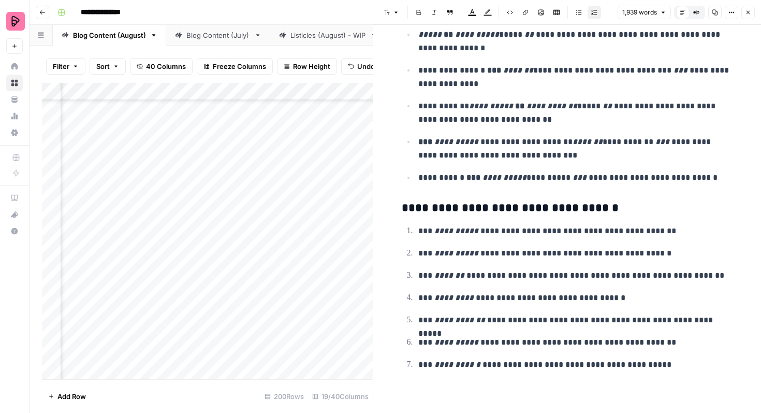
click at [750, 12] on icon "button" at bounding box center [748, 12] width 6 height 6
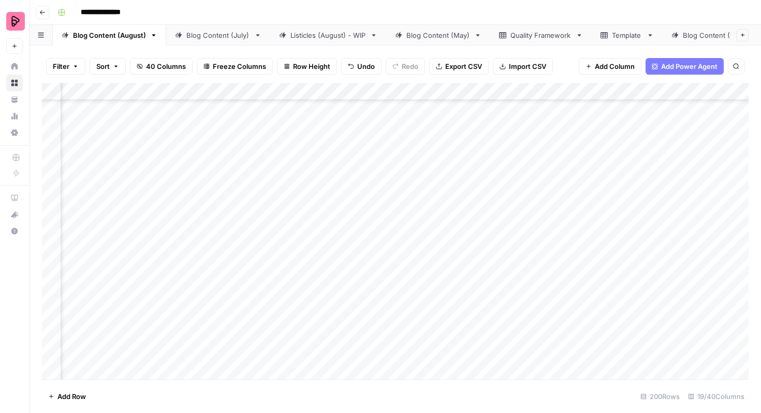
click at [563, 236] on div "Add Column" at bounding box center [395, 231] width 707 height 296
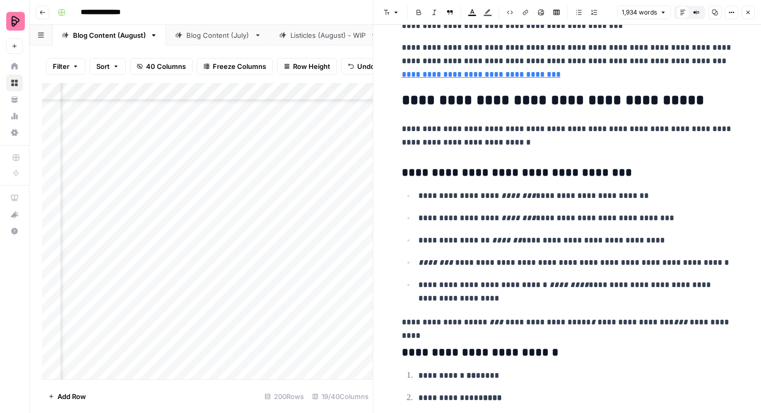
scroll to position [4573, 0]
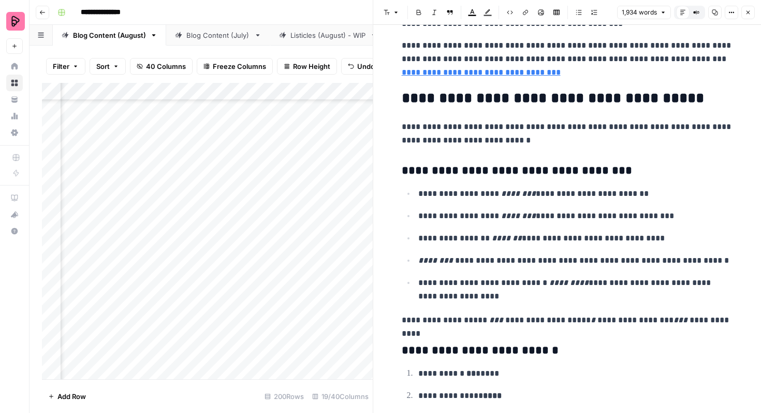
click at [744, 10] on button "Close" at bounding box center [747, 12] width 13 height 13
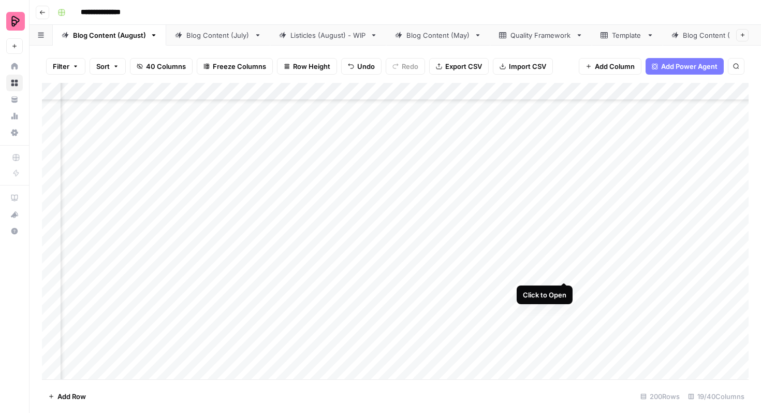
click at [563, 262] on div "Add Column" at bounding box center [395, 231] width 707 height 296
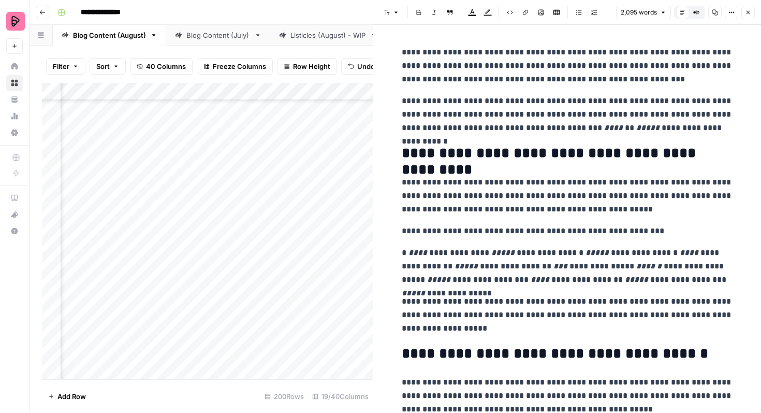
click at [747, 15] on icon "button" at bounding box center [748, 12] width 6 height 6
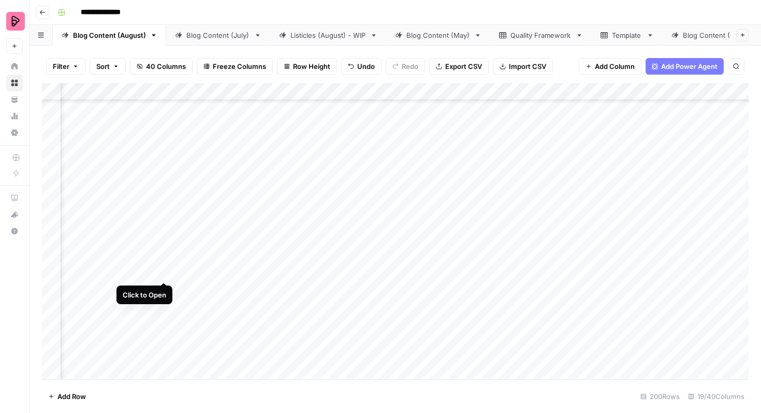
click at [164, 264] on div "Add Column" at bounding box center [395, 231] width 707 height 296
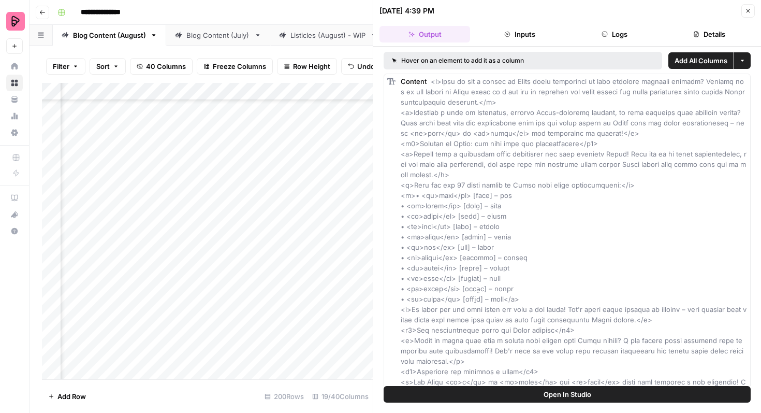
drag, startPoint x: 744, startPoint y: 9, endPoint x: 714, endPoint y: 30, distance: 36.9
click at [744, 9] on button "Close" at bounding box center [747, 10] width 13 height 13
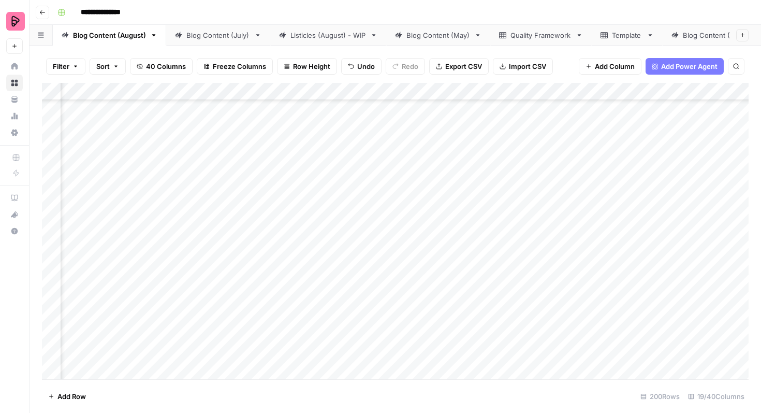
scroll to position [1058, 407]
click at [184, 262] on div "Add Column" at bounding box center [395, 231] width 707 height 296
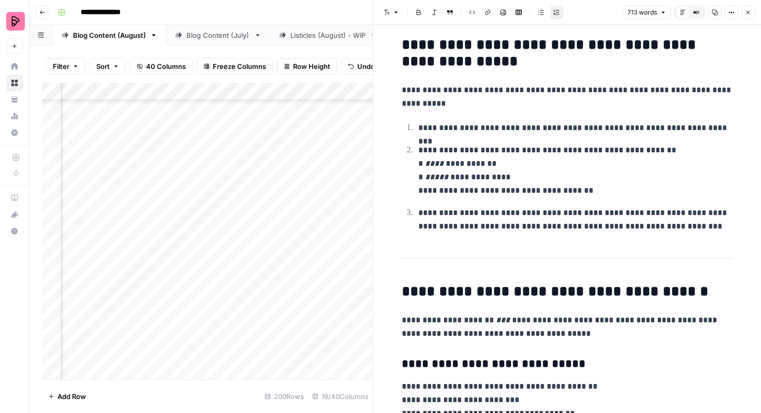
scroll to position [98, 0]
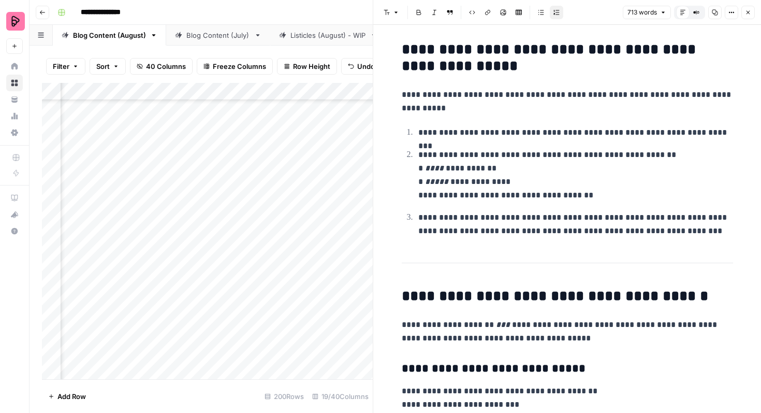
click at [542, 154] on p "**********" at bounding box center [575, 175] width 315 height 54
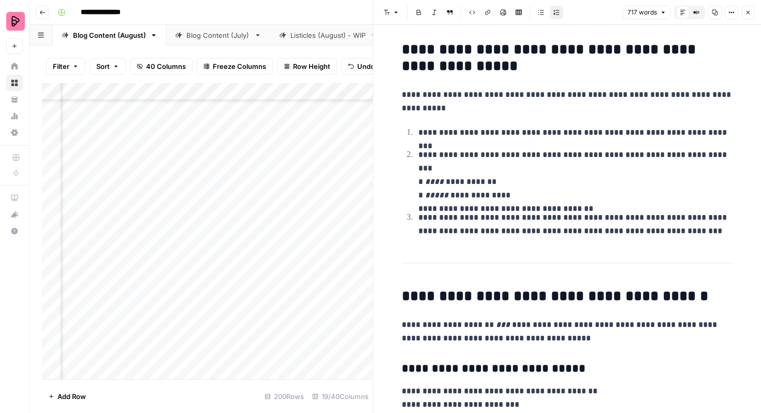
click at [744, 16] on button "Close" at bounding box center [747, 12] width 13 height 13
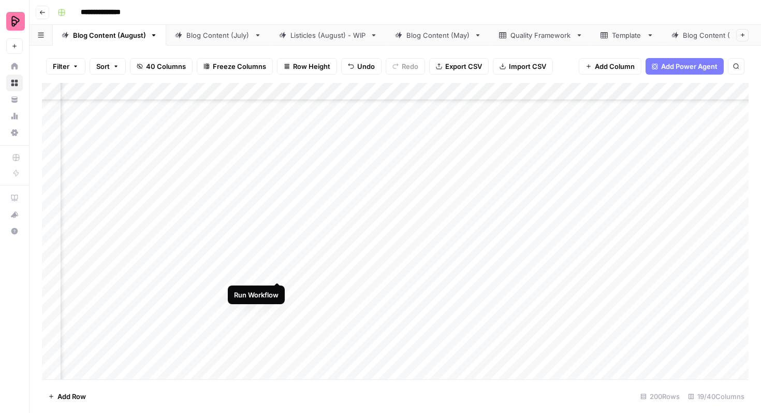
click at [275, 261] on div "Add Column" at bounding box center [395, 231] width 707 height 296
click at [663, 175] on div "Add Column" at bounding box center [395, 231] width 707 height 296
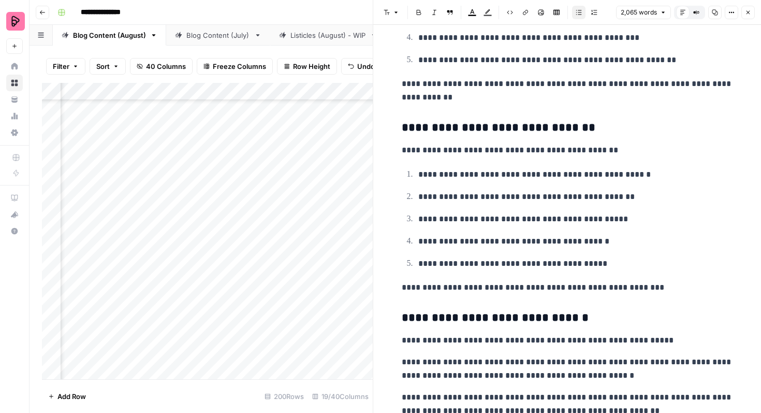
scroll to position [3673, 0]
click at [751, 11] on icon "button" at bounding box center [748, 12] width 6 height 6
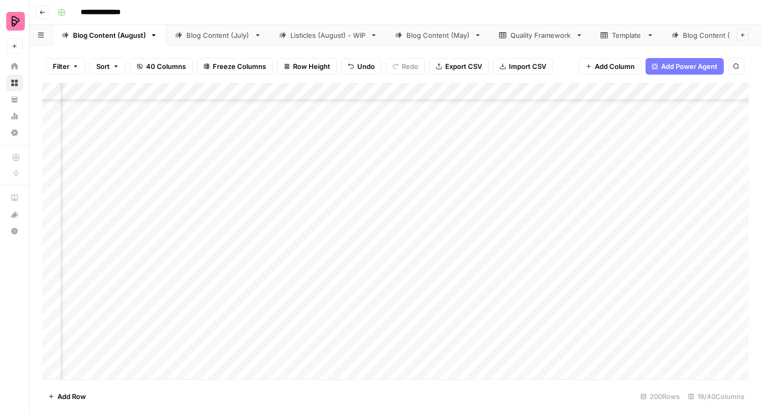
scroll to position [1170, 311]
click at [279, 179] on div "Add Column" at bounding box center [395, 231] width 707 height 296
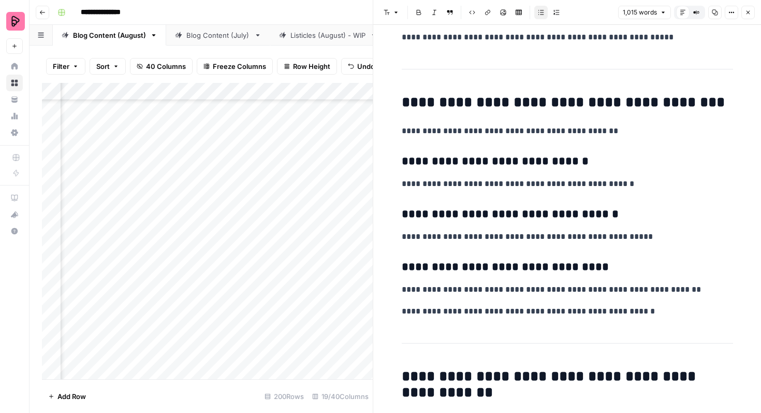
scroll to position [2074, 0]
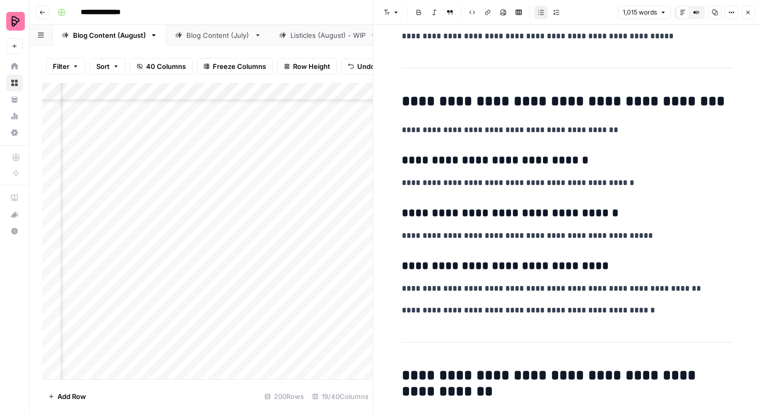
click at [603, 128] on p "**********" at bounding box center [567, 129] width 331 height 13
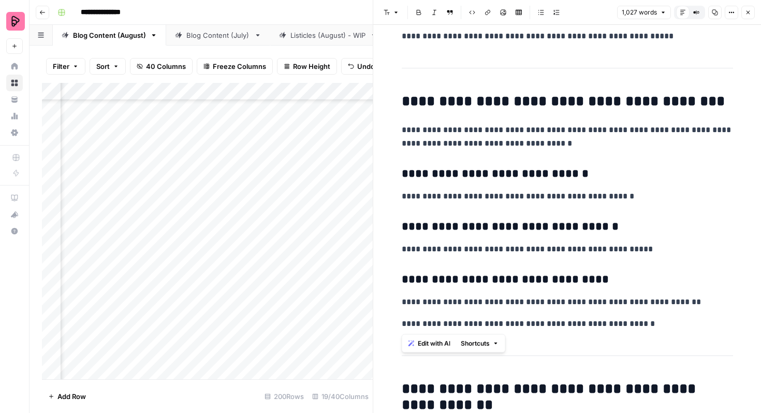
drag, startPoint x: 637, startPoint y: 324, endPoint x: 396, endPoint y: 279, distance: 245.3
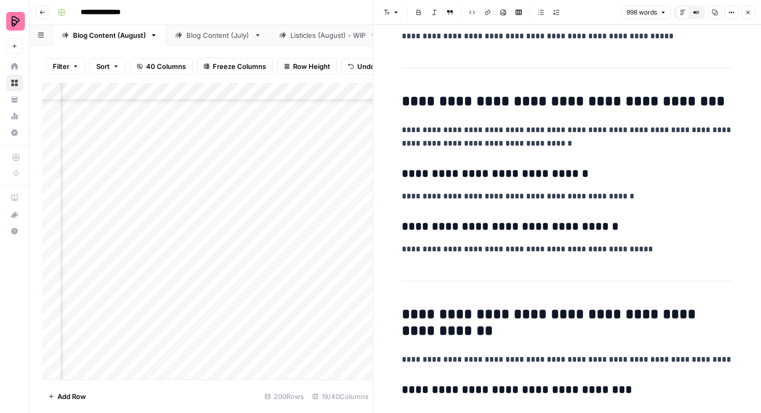
click at [747, 14] on icon "button" at bounding box center [748, 12] width 6 height 6
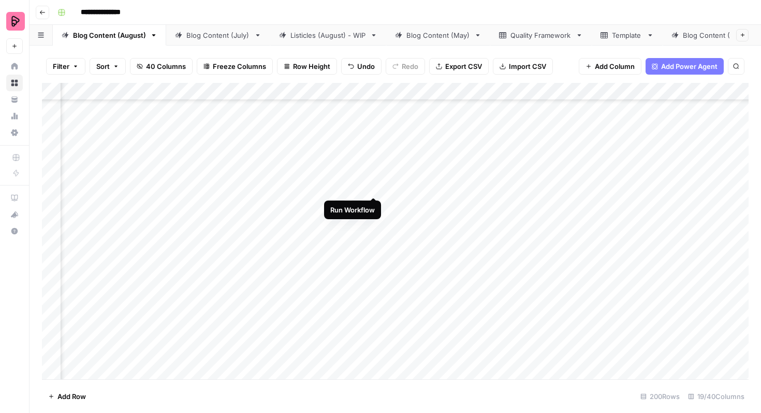
click at [373, 180] on div "Add Column" at bounding box center [395, 231] width 707 height 296
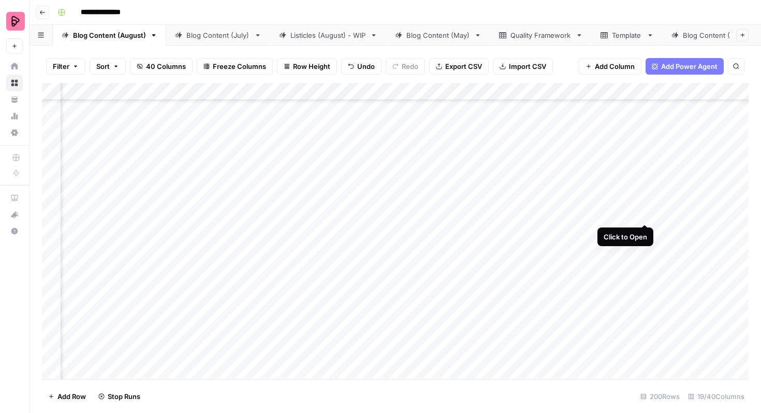
click at [644, 203] on div "Add Column" at bounding box center [395, 231] width 707 height 296
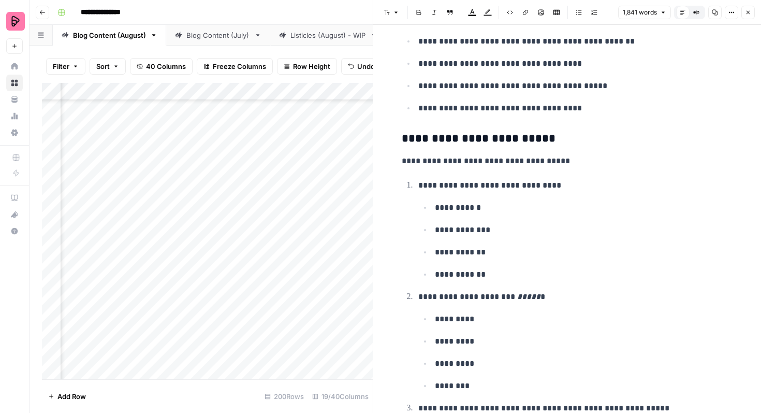
scroll to position [2738, 0]
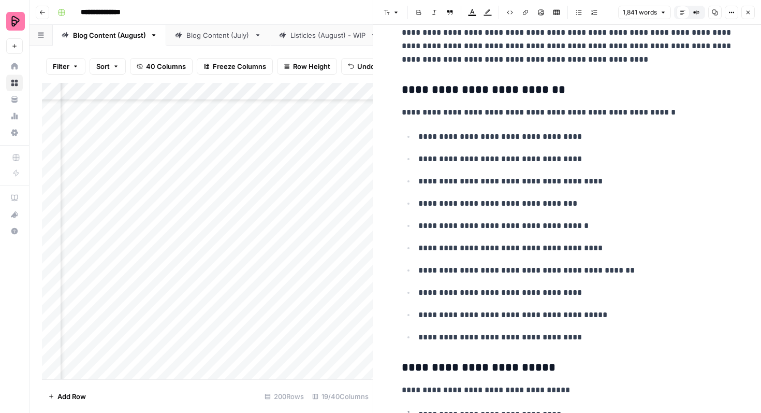
click at [556, 252] on p "**********" at bounding box center [575, 247] width 315 height 13
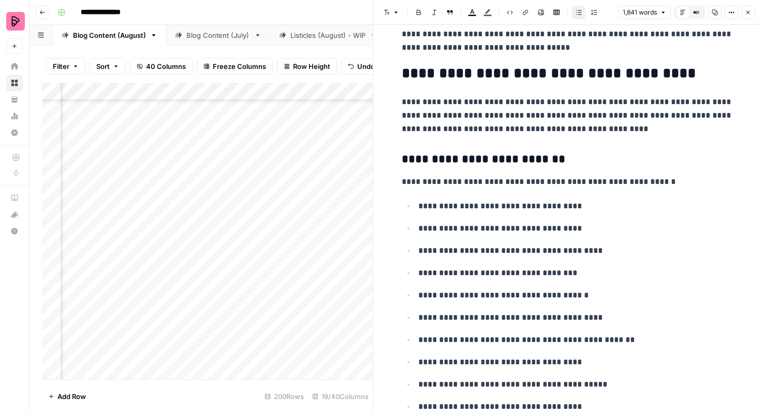
scroll to position [2400, 0]
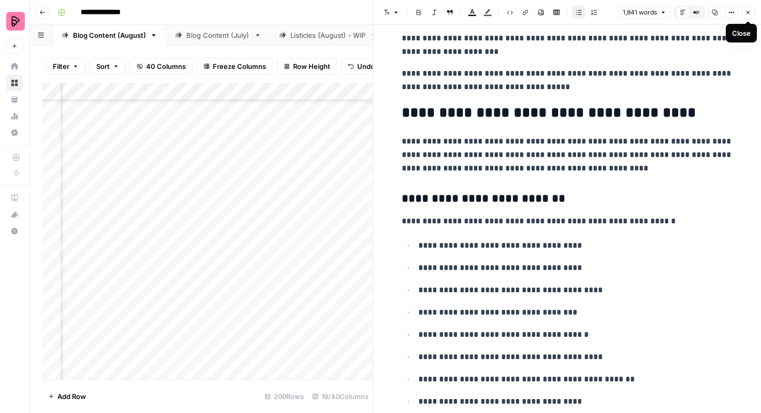
click at [745, 13] on icon "button" at bounding box center [748, 12] width 6 height 6
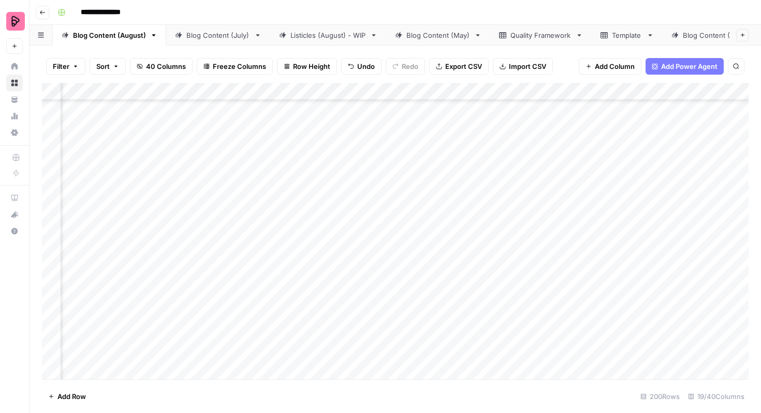
scroll to position [1170, 358]
click at [314, 205] on div "Add Column" at bounding box center [395, 231] width 707 height 296
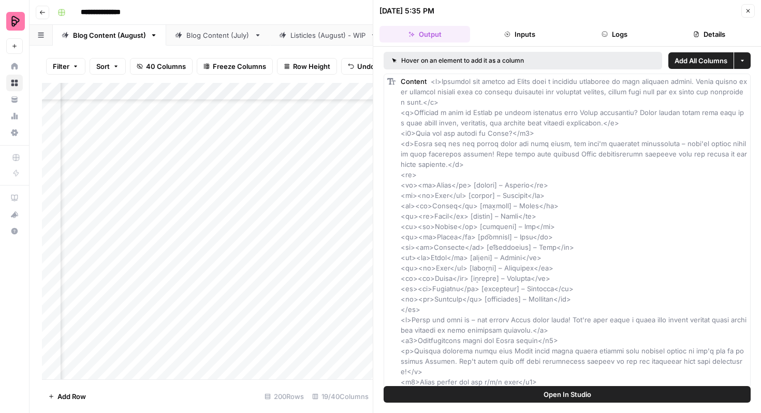
click at [525, 30] on button "Inputs" at bounding box center [519, 34] width 91 height 17
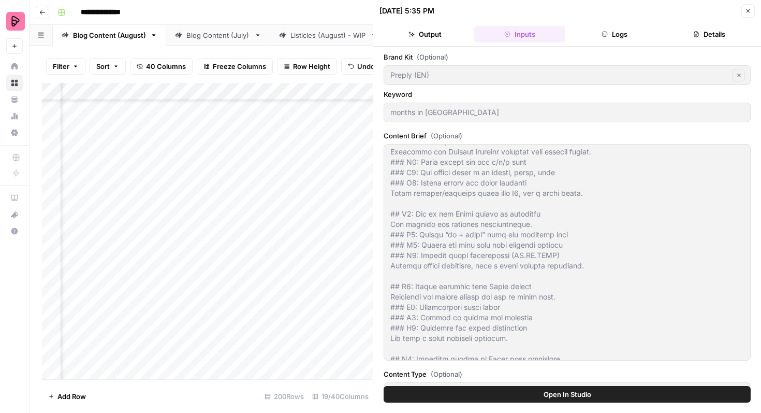
scroll to position [777, 0]
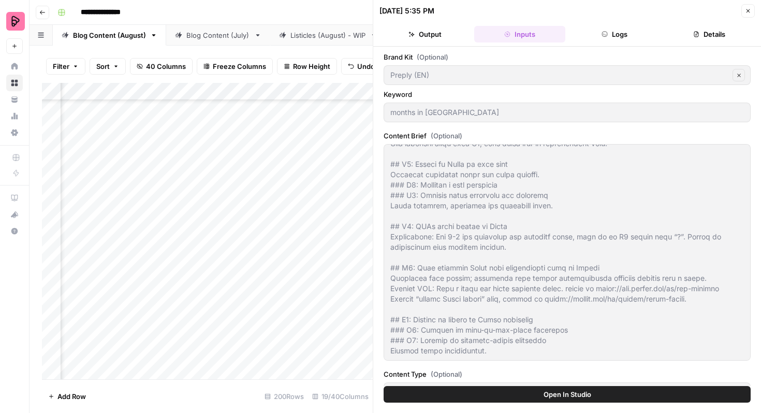
click at [746, 13] on icon "button" at bounding box center [748, 11] width 6 height 6
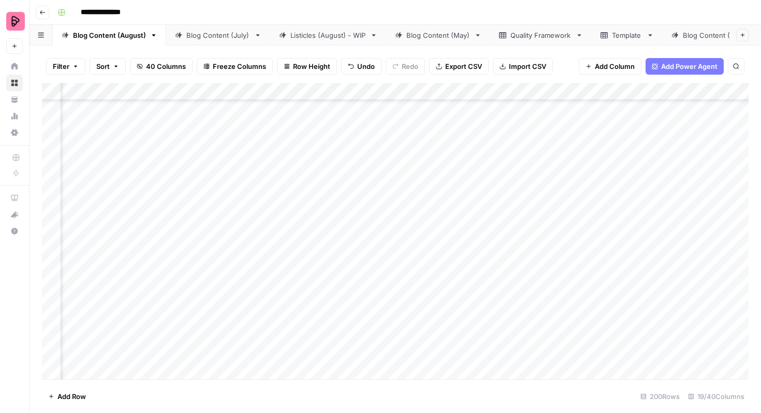
click at [231, 203] on div "Add Column" at bounding box center [395, 231] width 707 height 296
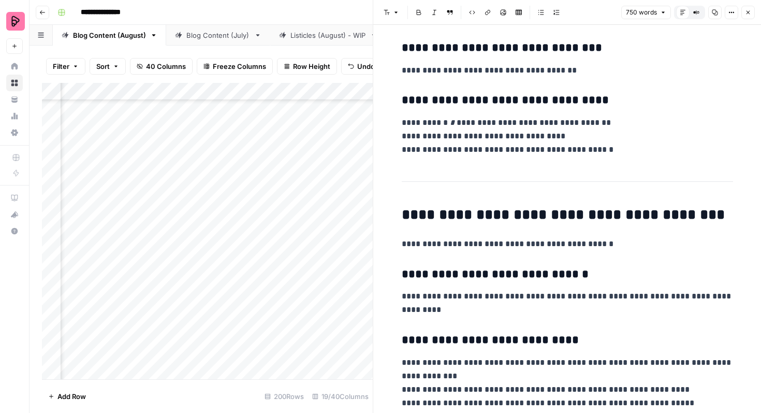
scroll to position [1058, 0]
click at [470, 308] on p "**********" at bounding box center [567, 303] width 331 height 27
click at [751, 13] on icon "button" at bounding box center [748, 12] width 6 height 6
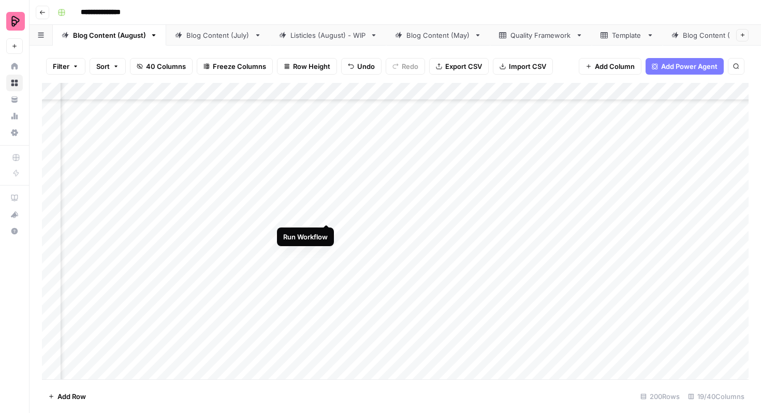
click at [326, 204] on div "Add Column" at bounding box center [395, 231] width 707 height 296
click at [589, 231] on div "Add Column" at bounding box center [395, 231] width 707 height 296
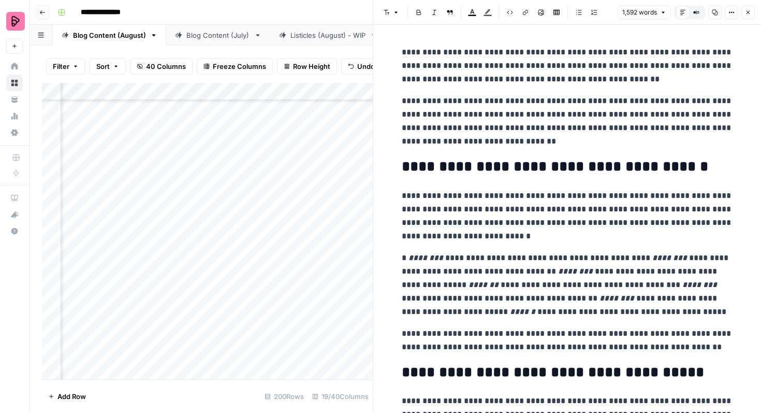
click at [634, 259] on p "**********" at bounding box center [567, 284] width 331 height 67
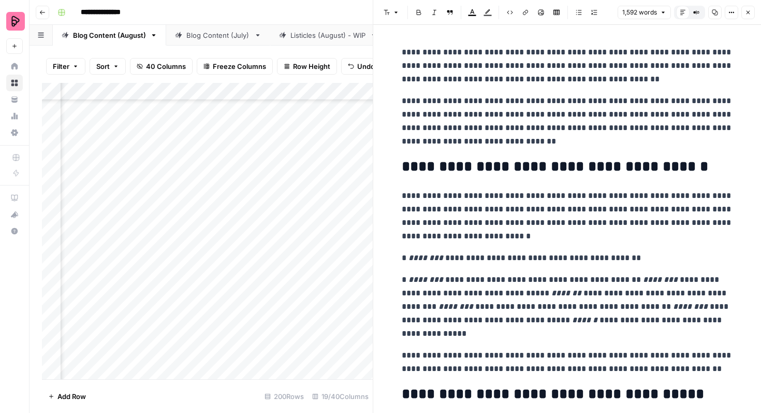
click at [618, 279] on p "**********" at bounding box center [567, 306] width 331 height 67
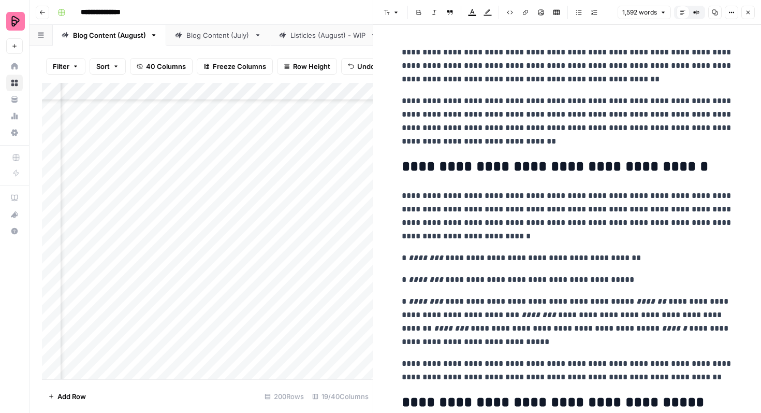
click at [617, 301] on p "**********" at bounding box center [567, 322] width 331 height 54
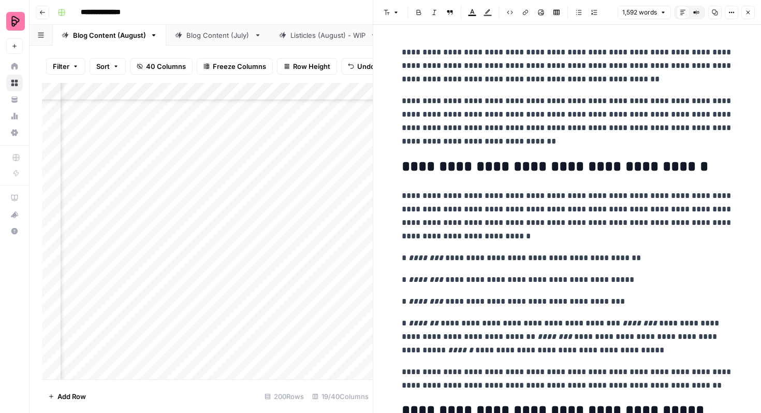
click at [611, 320] on p "**********" at bounding box center [567, 336] width 331 height 40
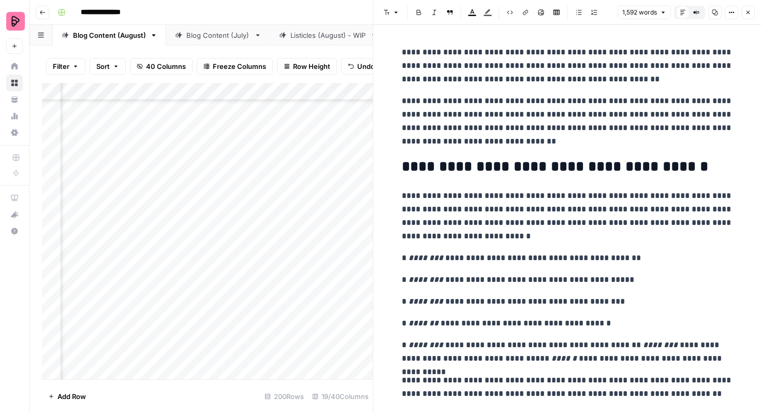
click at [630, 343] on p "**********" at bounding box center [567, 351] width 331 height 27
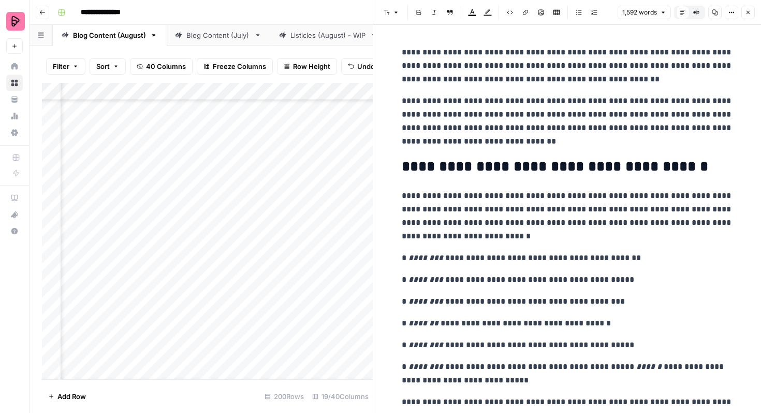
click at [595, 367] on p "**********" at bounding box center [567, 373] width 331 height 27
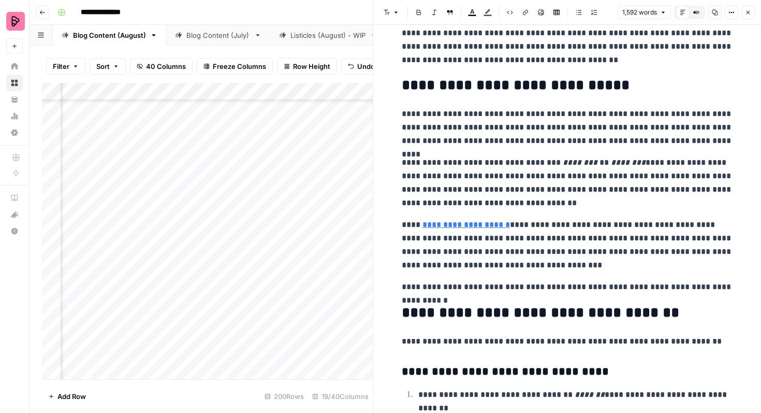
scroll to position [2438, 0]
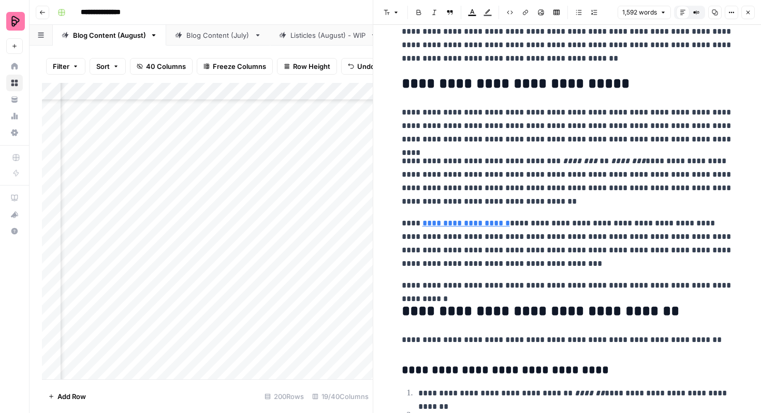
click at [750, 14] on icon "button" at bounding box center [748, 12] width 6 height 6
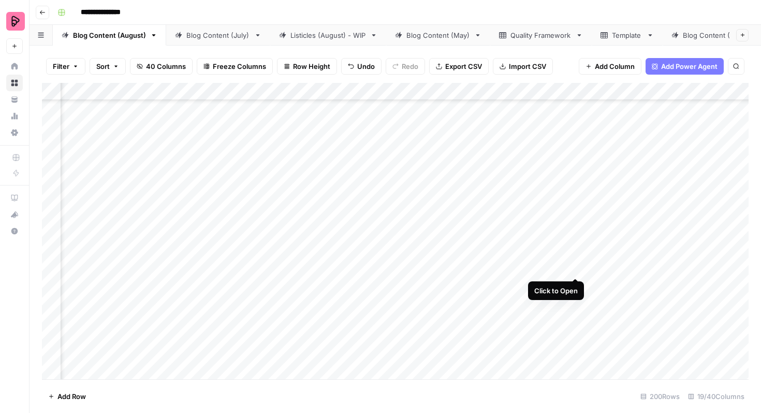
click at [575, 259] on div "Add Column" at bounding box center [395, 231] width 707 height 296
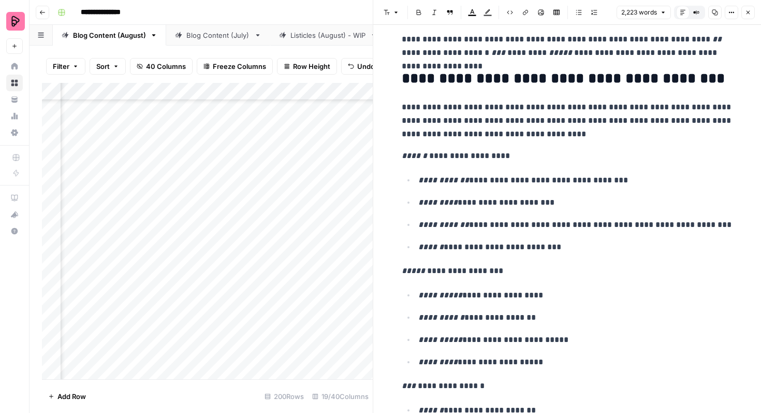
scroll to position [1018, 0]
click at [745, 9] on icon "button" at bounding box center [748, 12] width 6 height 6
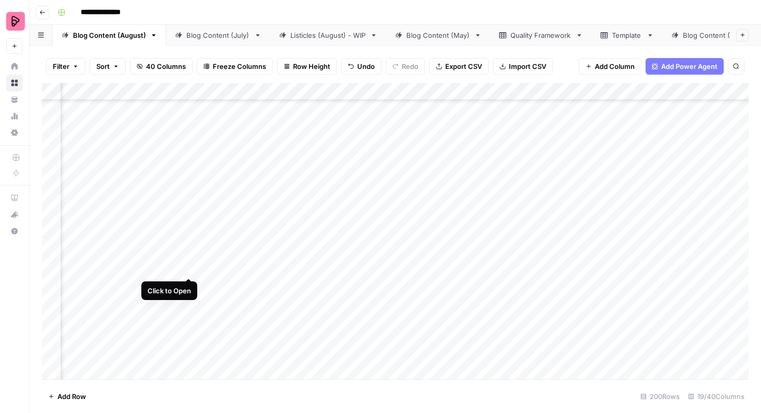
click at [188, 258] on div "Add Column" at bounding box center [395, 231] width 707 height 296
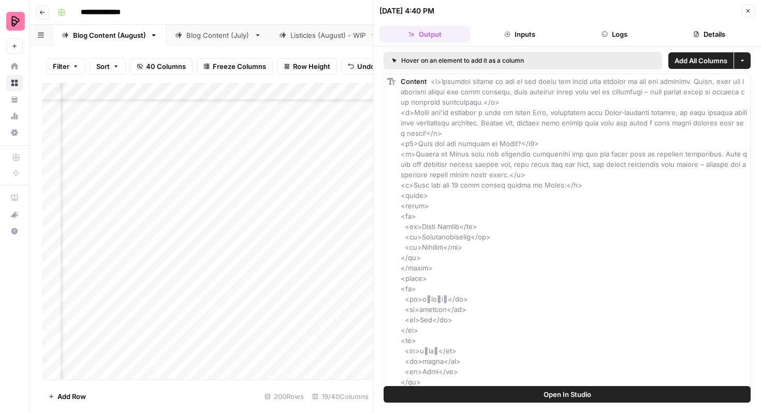
click at [749, 9] on icon "button" at bounding box center [749, 11] width 4 height 4
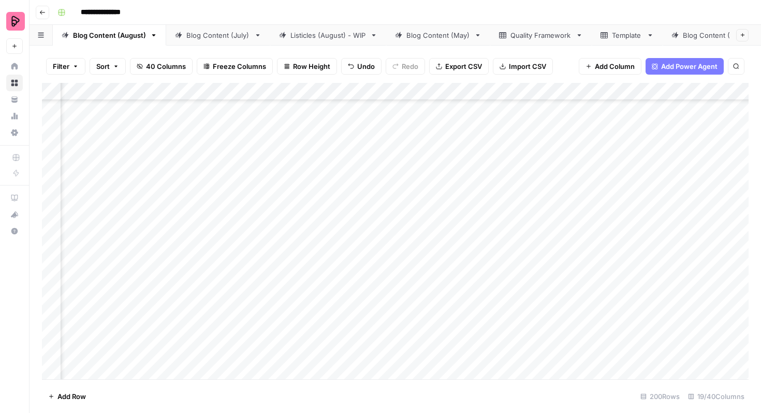
scroll to position [1170, 419]
click at [169, 260] on div "Add Column" at bounding box center [395, 231] width 707 height 296
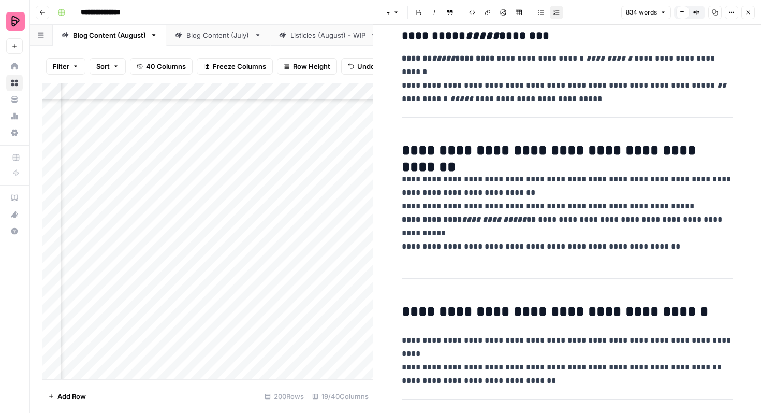
scroll to position [566, 0]
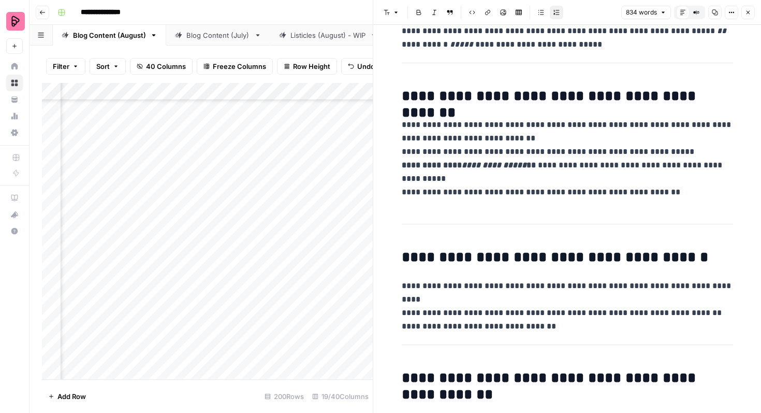
click at [465, 180] on p "**********" at bounding box center [567, 158] width 331 height 81
click at [750, 11] on icon "button" at bounding box center [748, 12] width 6 height 6
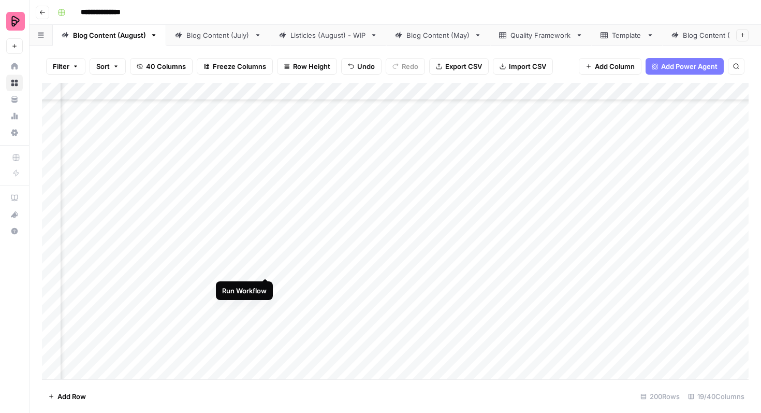
click at [266, 260] on div "Add Column" at bounding box center [395, 231] width 707 height 296
